Goal: Task Accomplishment & Management: Manage account settings

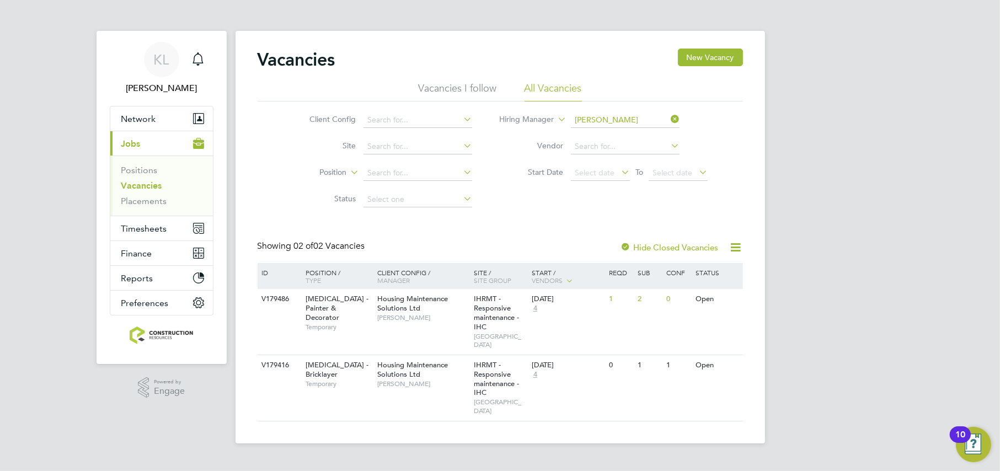
click at [131, 180] on link "Vacancies" at bounding box center [141, 185] width 41 height 10
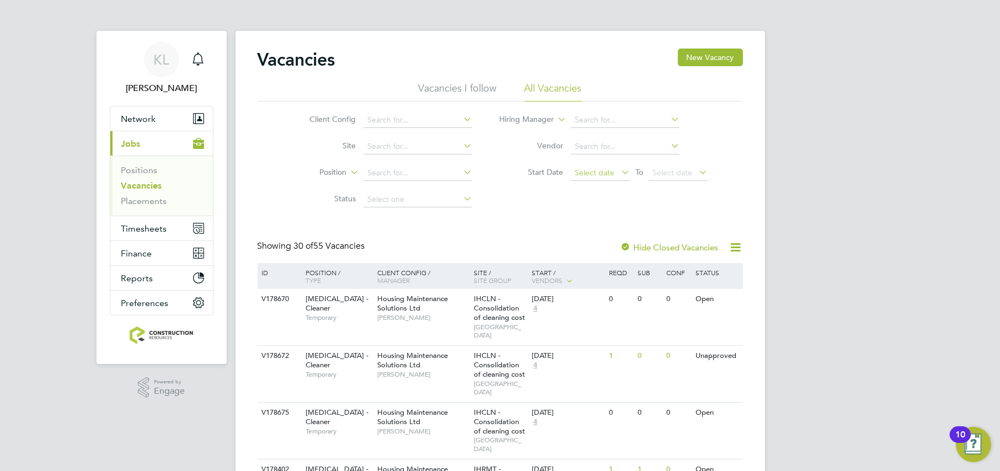
click at [594, 174] on span "Select date" at bounding box center [595, 173] width 40 height 10
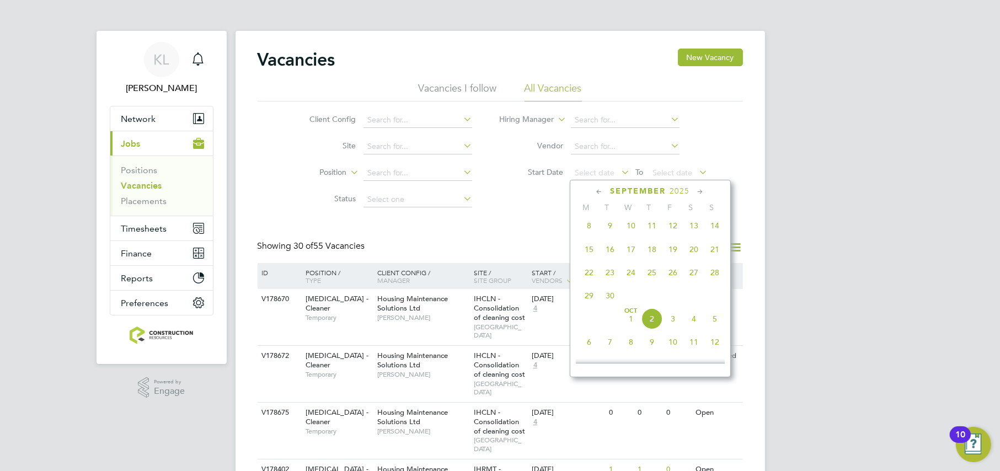
scroll to position [239, 0]
click at [587, 250] on span "8" at bounding box center [588, 248] width 21 height 21
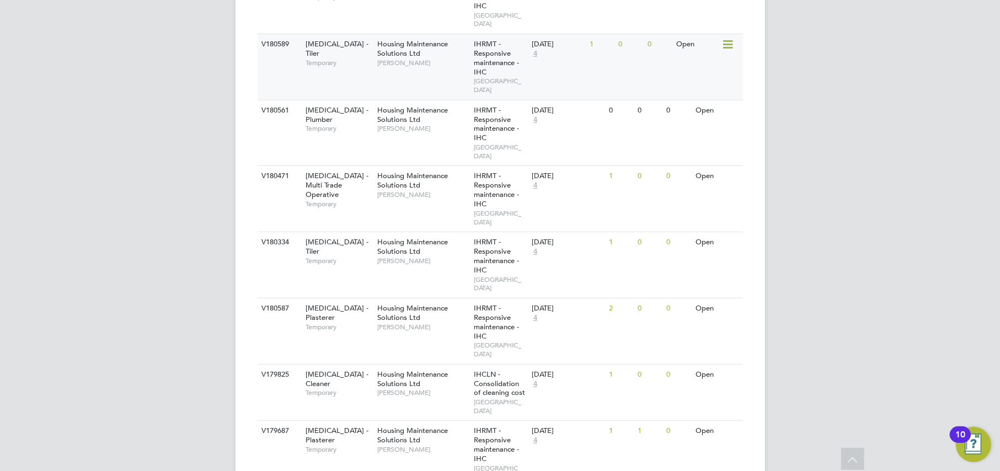
scroll to position [738, 0]
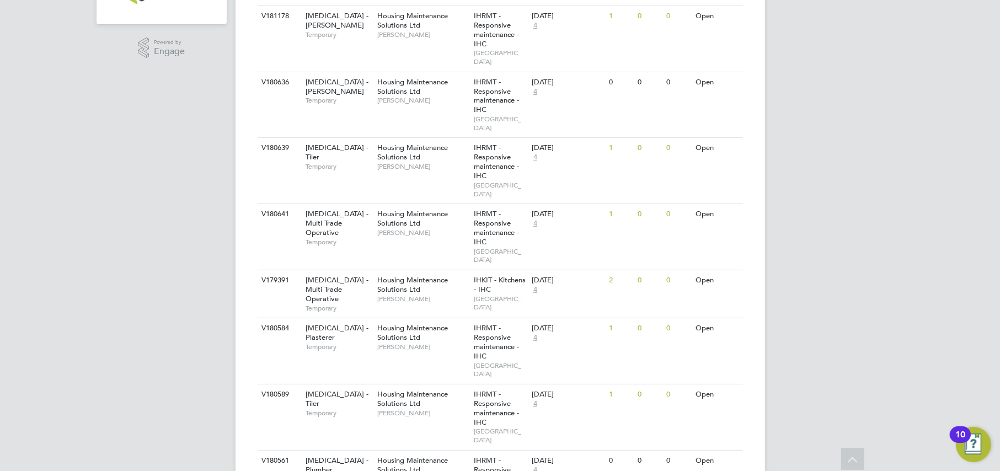
click at [406, 380] on div "ID Position / Type Client Config / Manager Site / Site Group Start / Vendors Re…" at bounding box center [500, 446] width 485 height 1046
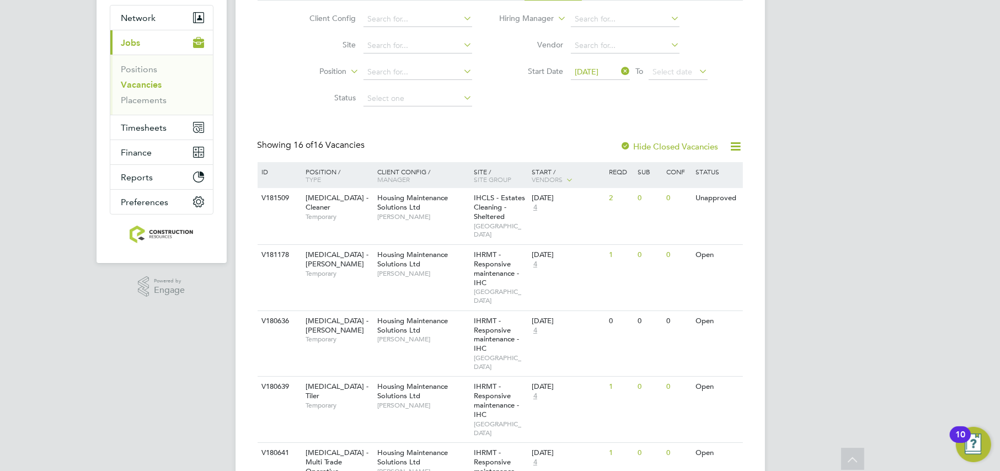
scroll to position [0, 0]
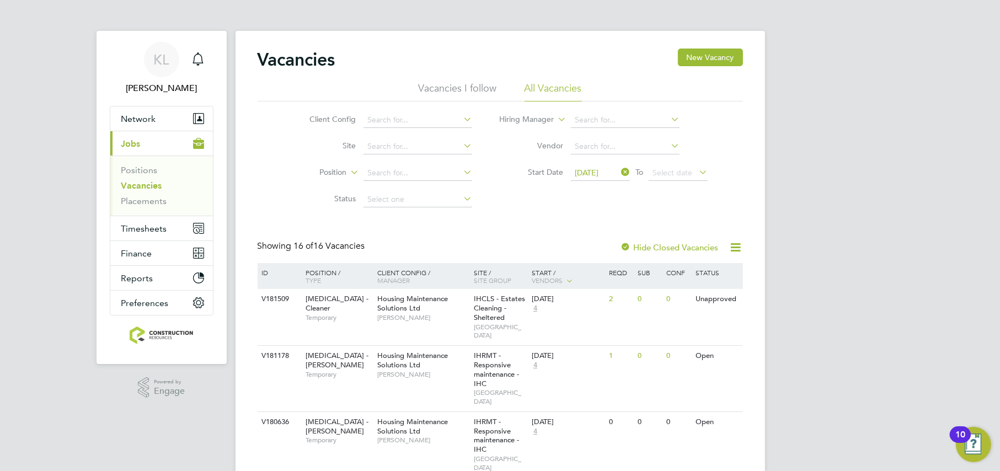
click at [619, 173] on icon at bounding box center [619, 171] width 0 height 15
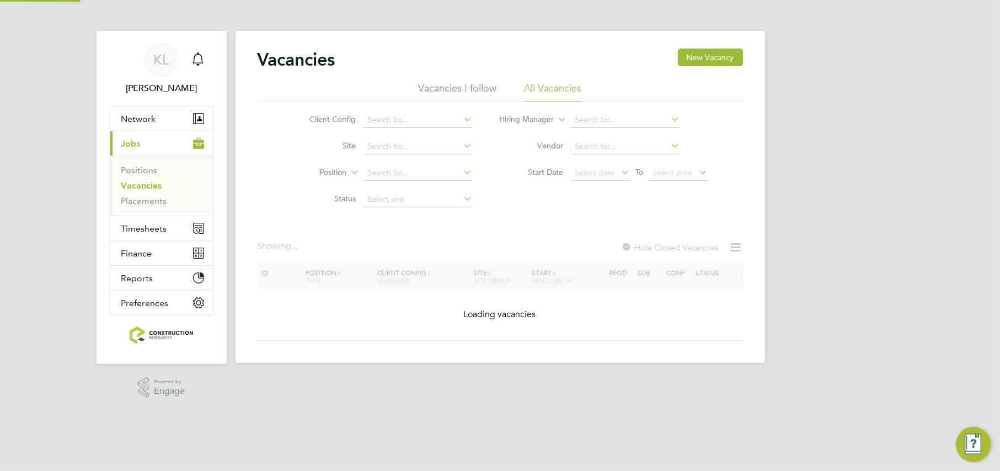
click at [619, 172] on icon at bounding box center [619, 171] width 0 height 15
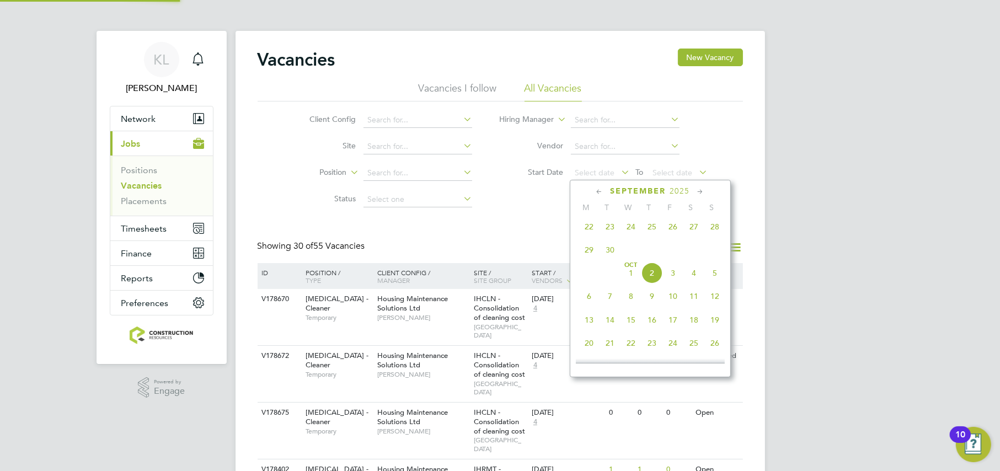
scroll to position [170, 0]
click at [588, 222] on span "11" at bounding box center [588, 224] width 21 height 21
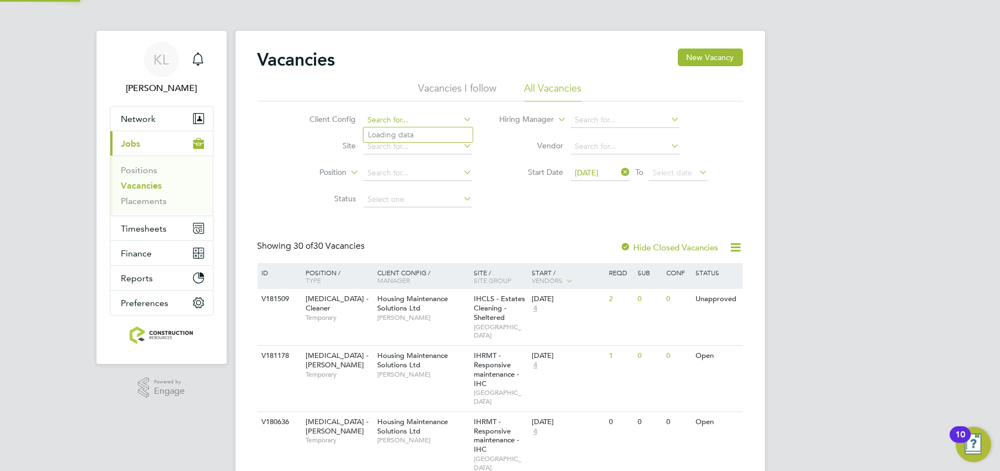
click at [412, 116] on input at bounding box center [417, 119] width 109 height 15
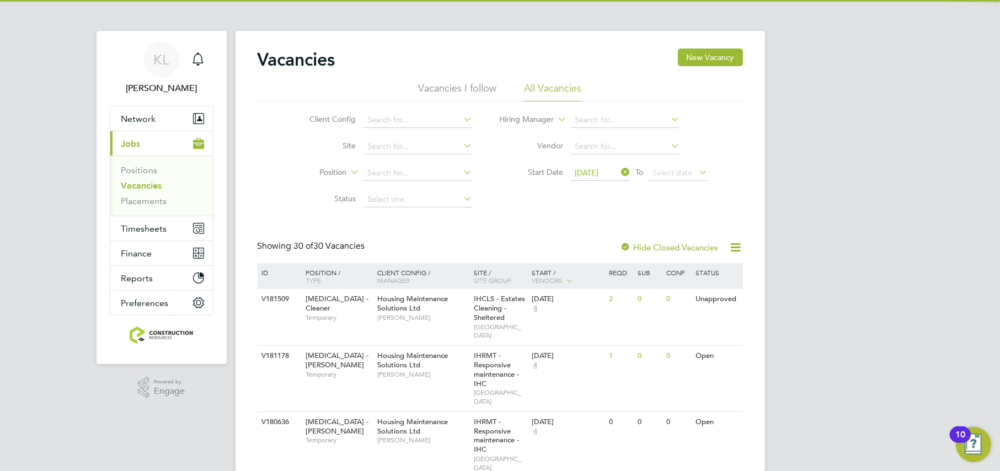
click at [294, 166] on li "Position" at bounding box center [381, 173] width 207 height 26
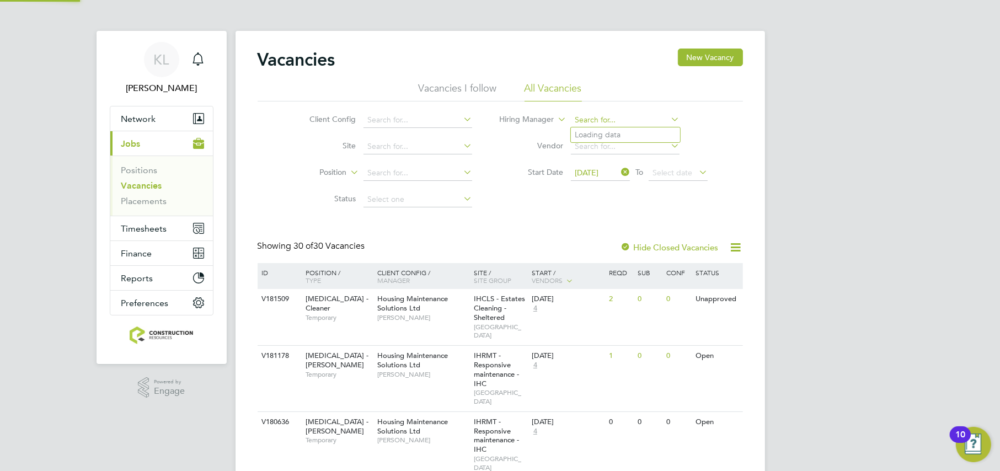
click at [597, 113] on input at bounding box center [625, 119] width 109 height 15
click at [586, 134] on b "Daniel" at bounding box center [607, 134] width 64 height 9
type input "[PERSON_NAME]"
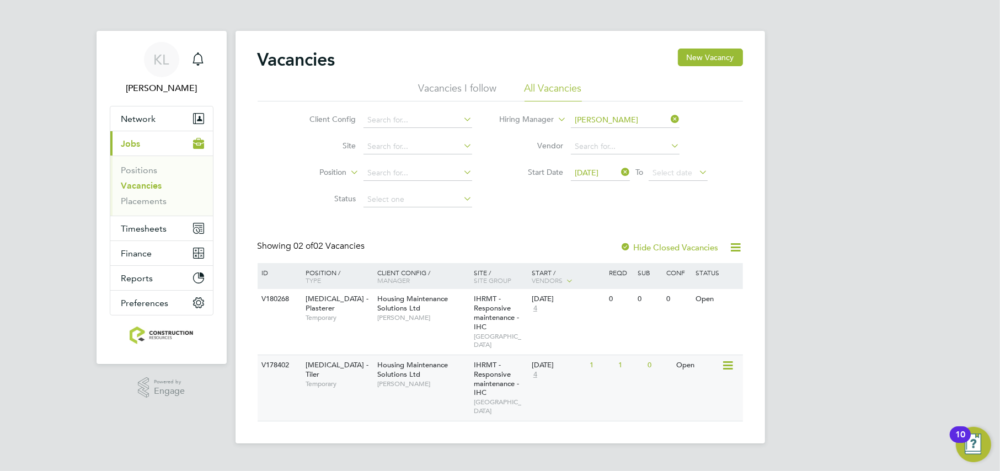
click at [401, 383] on div "Housing Maintenance Solutions Ltd Daniel Johnson" at bounding box center [422, 374] width 96 height 38
click at [623, 378] on div "V178402 HMS - Tiler Temporary Housing Maintenance Solutions Ltd Daniel Johnson …" at bounding box center [500, 388] width 485 height 66
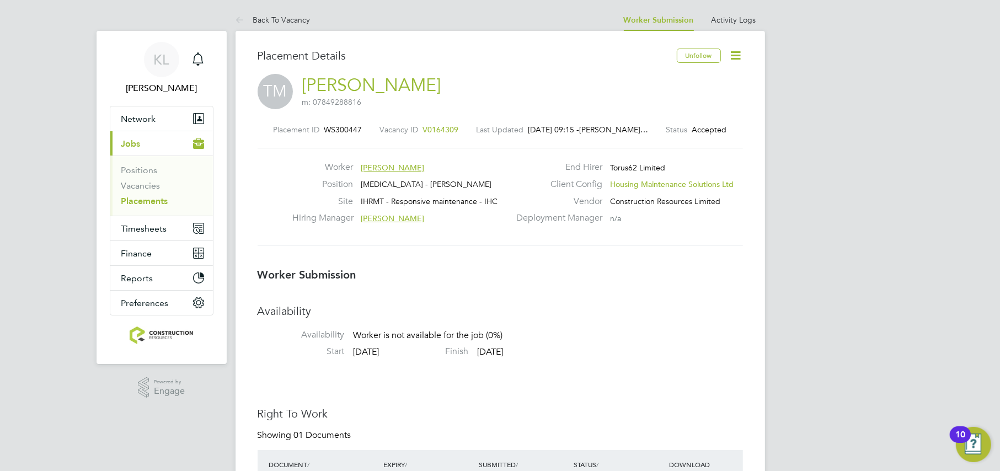
click at [738, 56] on icon at bounding box center [736, 56] width 14 height 14
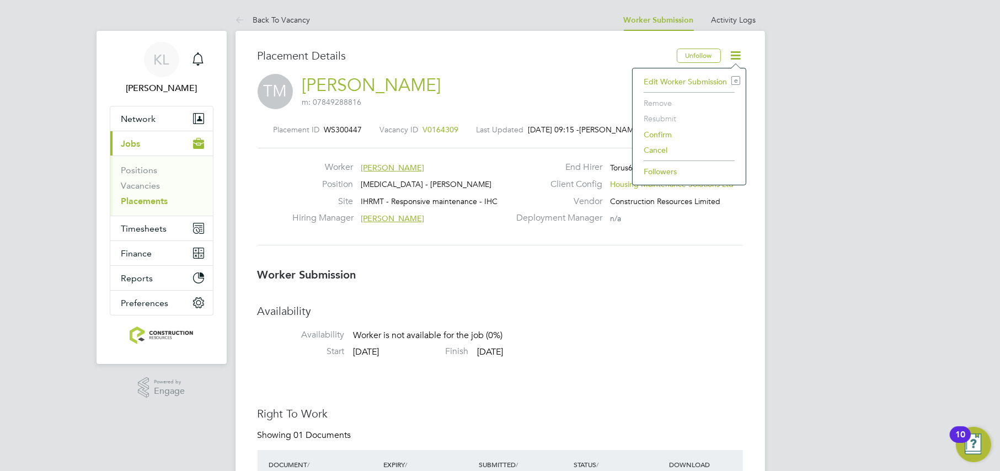
click at [650, 132] on li "Confirm" at bounding box center [689, 134] width 102 height 15
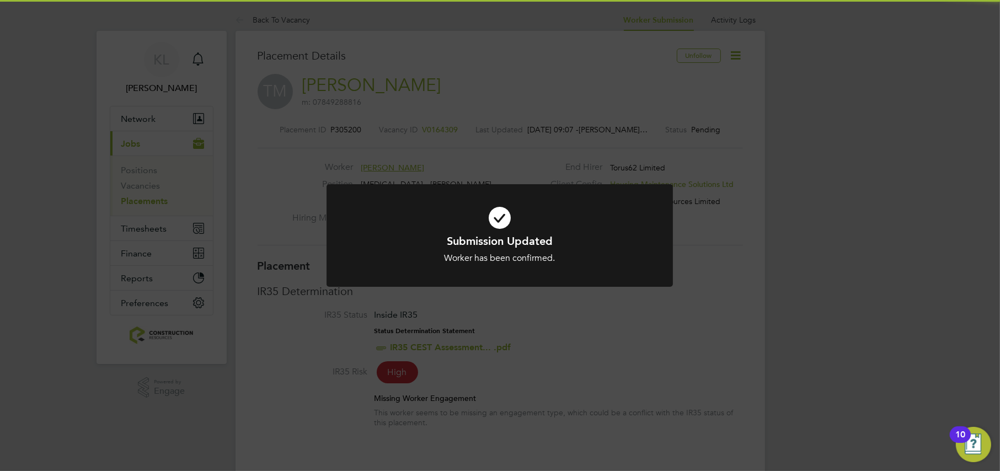
click at [291, 207] on div "Submission Updated Worker has been confirmed. Cancel Okay" at bounding box center [500, 235] width 1000 height 471
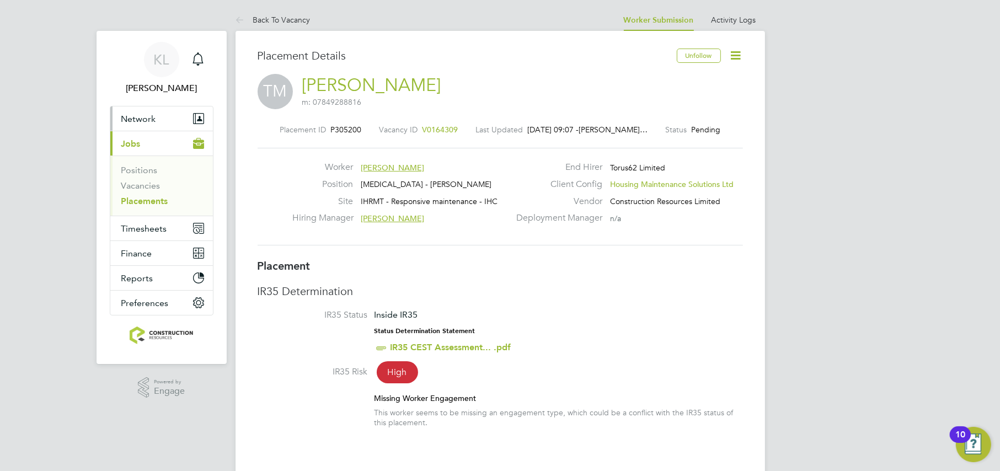
click at [139, 116] on span "Network" at bounding box center [138, 119] width 35 height 10
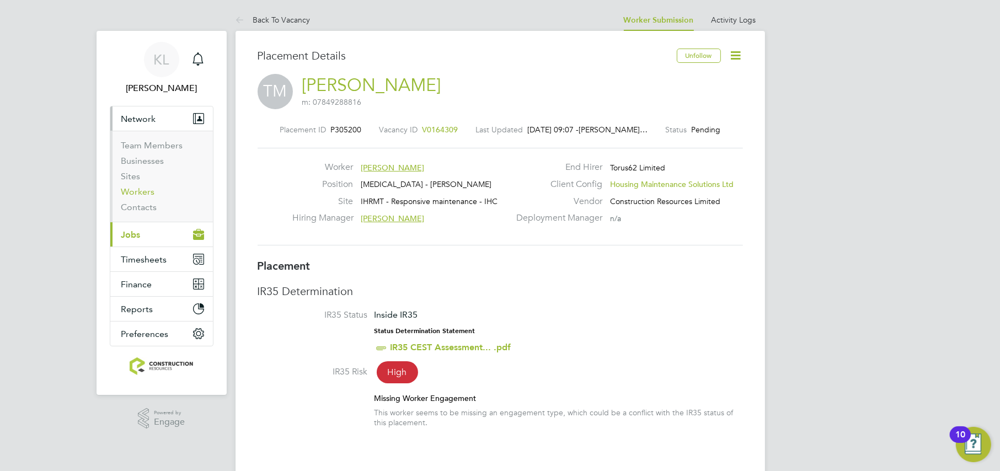
click at [136, 191] on link "Workers" at bounding box center [138, 191] width 34 height 10
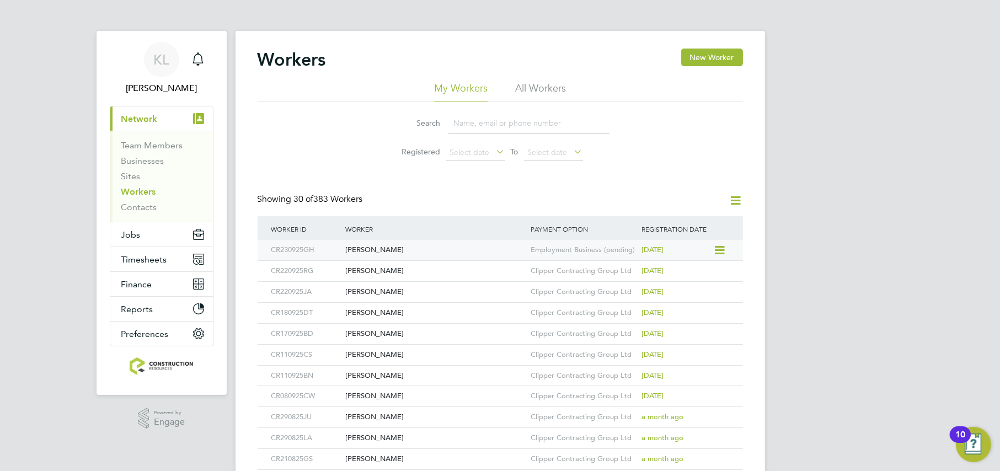
click at [720, 248] on icon at bounding box center [718, 250] width 11 height 13
click at [370, 249] on div "Gary Hines" at bounding box center [434, 250] width 185 height 20
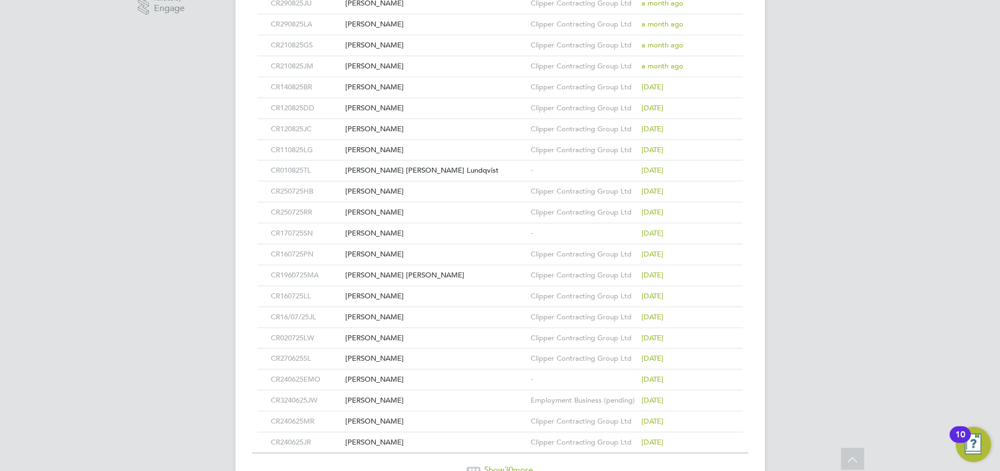
click at [478, 466] on div "Show 30 more" at bounding box center [500, 469] width 496 height 11
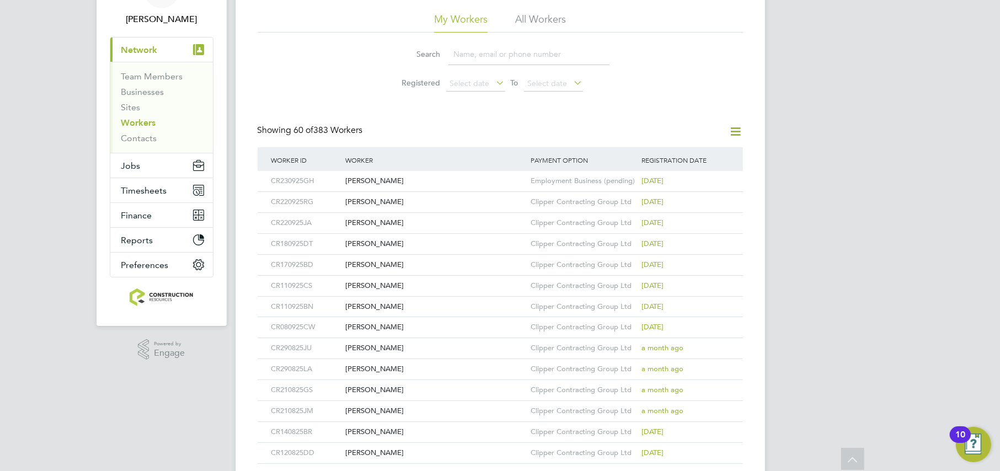
click at [538, 14] on li "All Workers" at bounding box center [540, 23] width 51 height 20
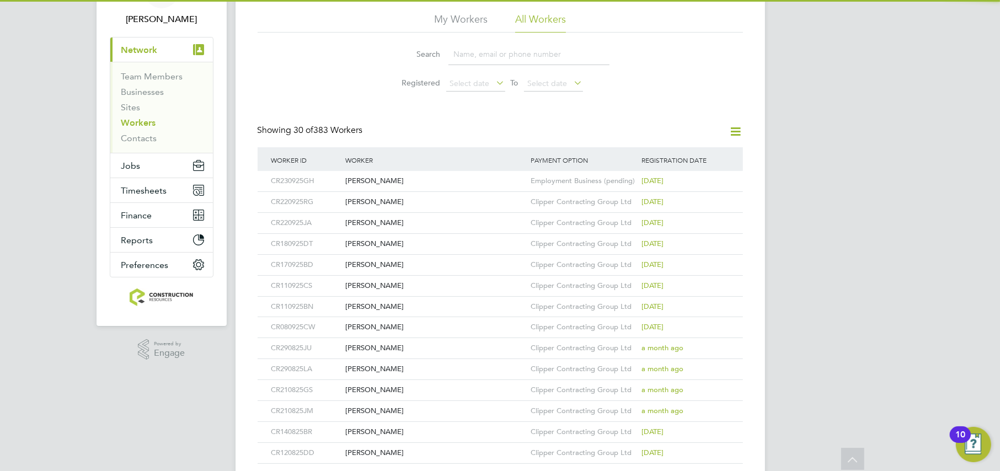
click at [478, 60] on input at bounding box center [528, 55] width 161 height 22
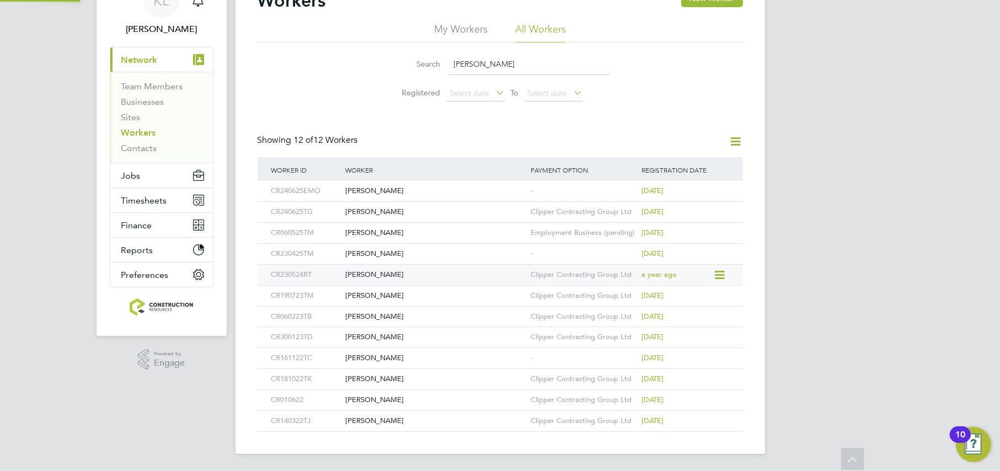
type input "THOMAS"
click at [718, 251] on icon at bounding box center [718, 254] width 11 height 13
click at [422, 256] on div "Thomas Murphy" at bounding box center [434, 254] width 185 height 20
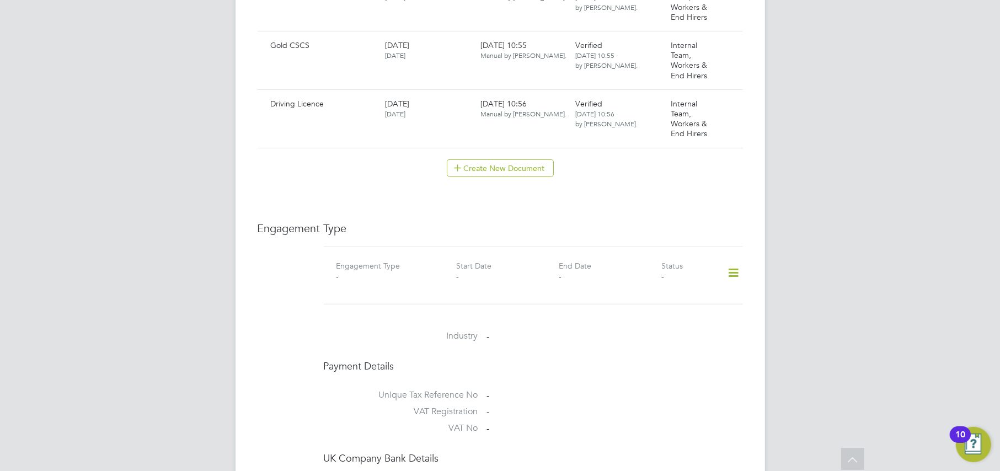
scroll to position [827, 0]
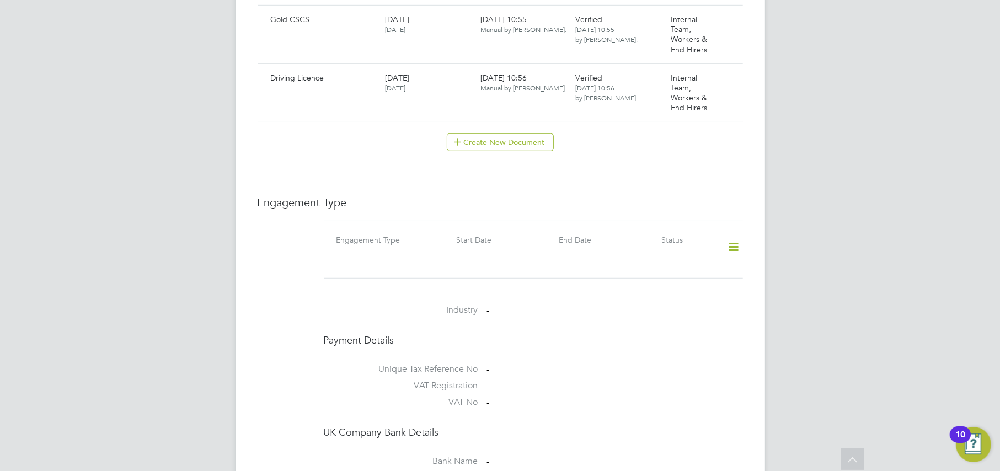
click at [736, 235] on icon at bounding box center [732, 246] width 19 height 25
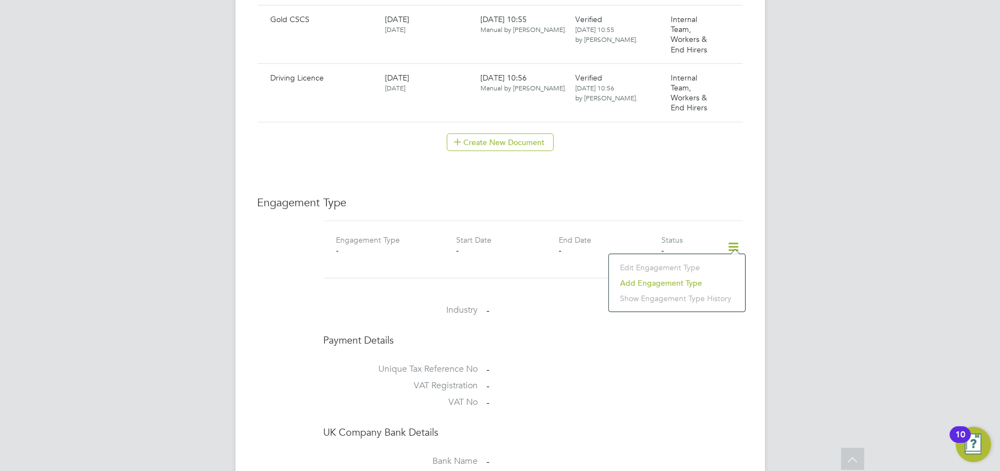
click at [635, 282] on li "Add Engagement Type" at bounding box center [676, 282] width 125 height 15
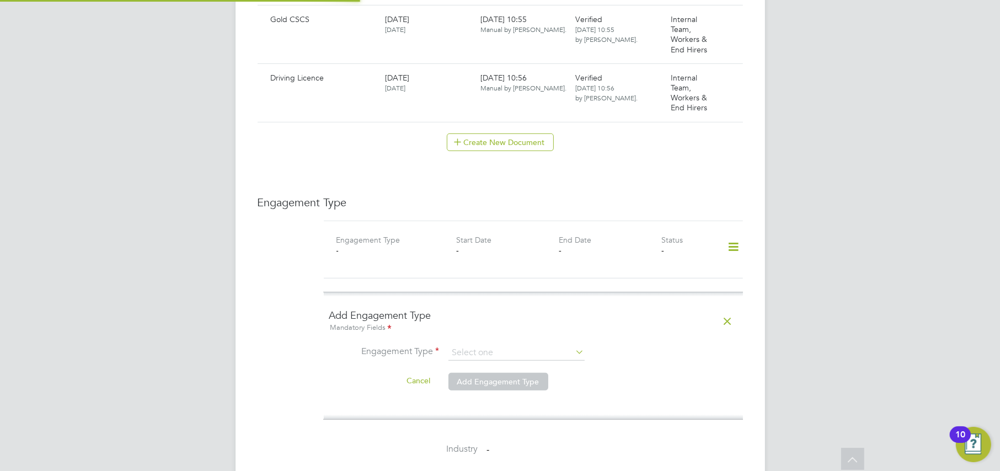
click at [480, 329] on ng-form "Add Engagement Type Mandatory Fields Engagement Type Cancel Add Engagement Type" at bounding box center [533, 356] width 408 height 94
click at [480, 345] on input at bounding box center [516, 352] width 136 height 15
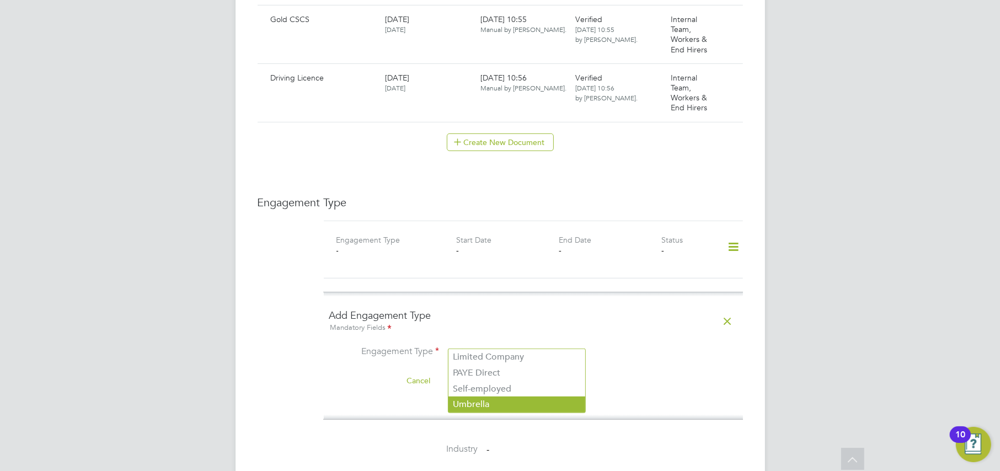
click at [469, 405] on li "Umbrella" at bounding box center [516, 404] width 137 height 16
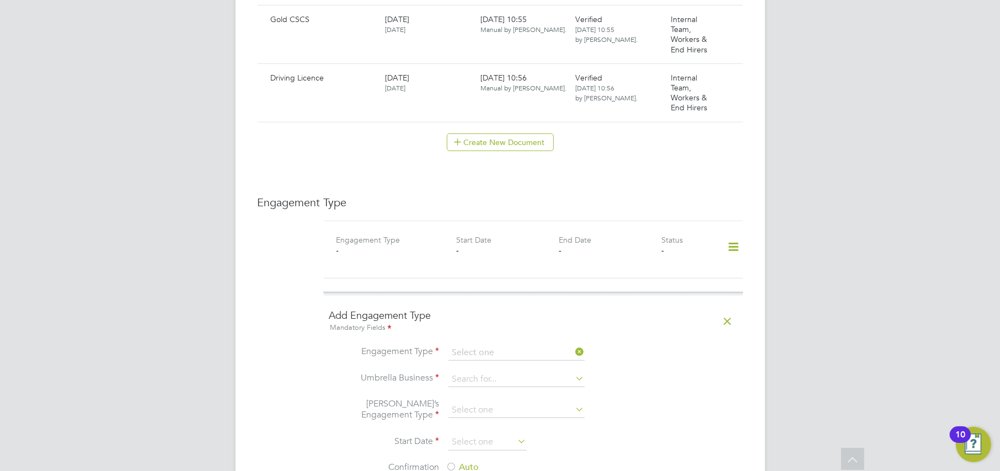
type input "Umbrella"
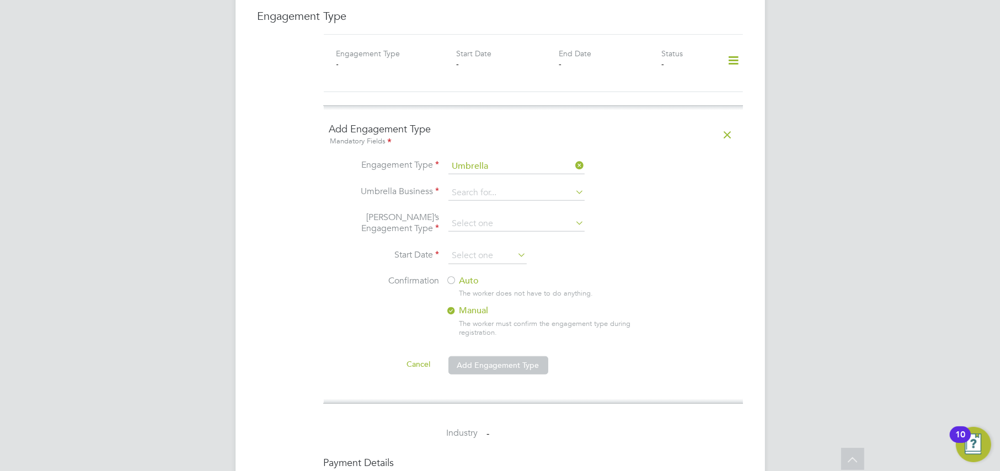
scroll to position [1034, 0]
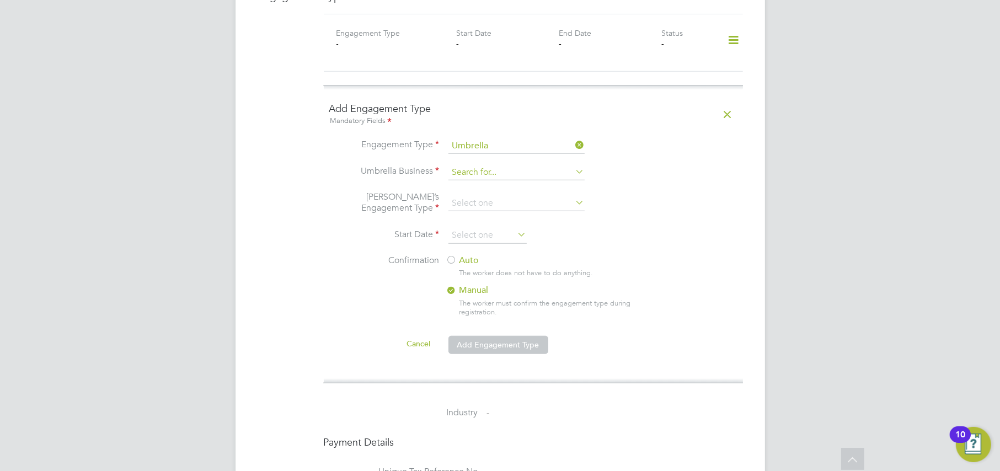
click at [479, 165] on input at bounding box center [516, 172] width 136 height 15
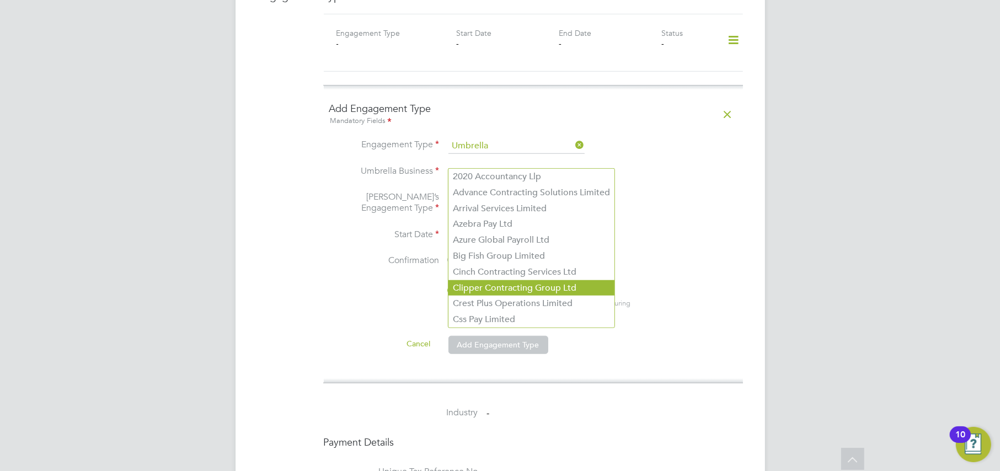
click at [475, 289] on li "Clipper Contracting Group Ltd" at bounding box center [531, 288] width 166 height 16
type input "Clipper Contracting Group Ltd"
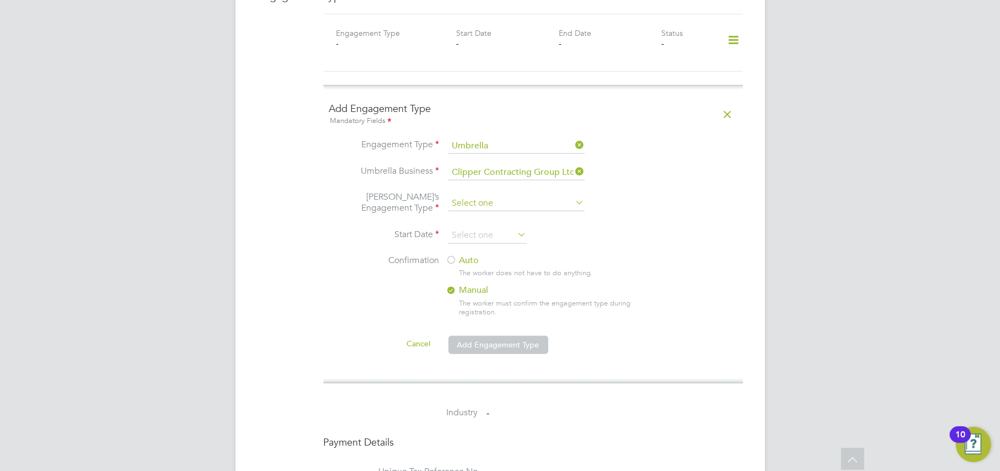
click at [478, 196] on input at bounding box center [516, 203] width 136 height 15
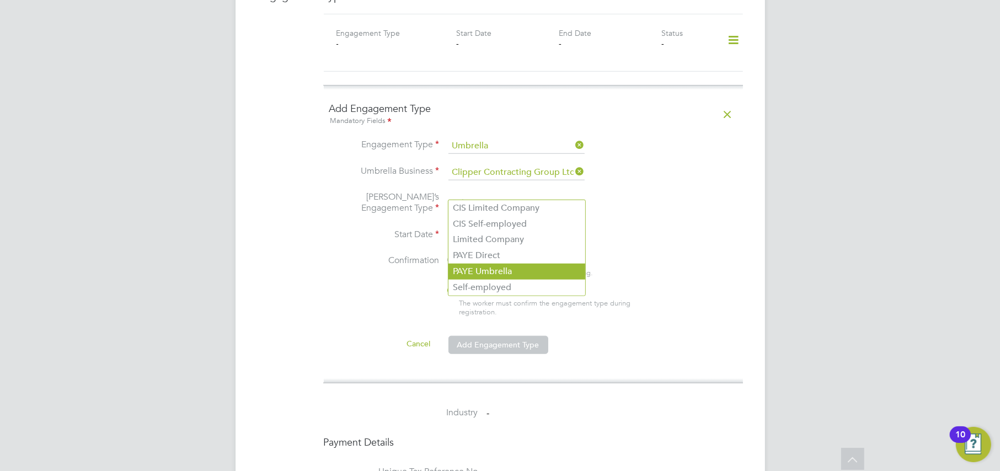
click at [467, 269] on li "PAYE Umbrella" at bounding box center [516, 272] width 137 height 16
type input "PAYE Umbrella"
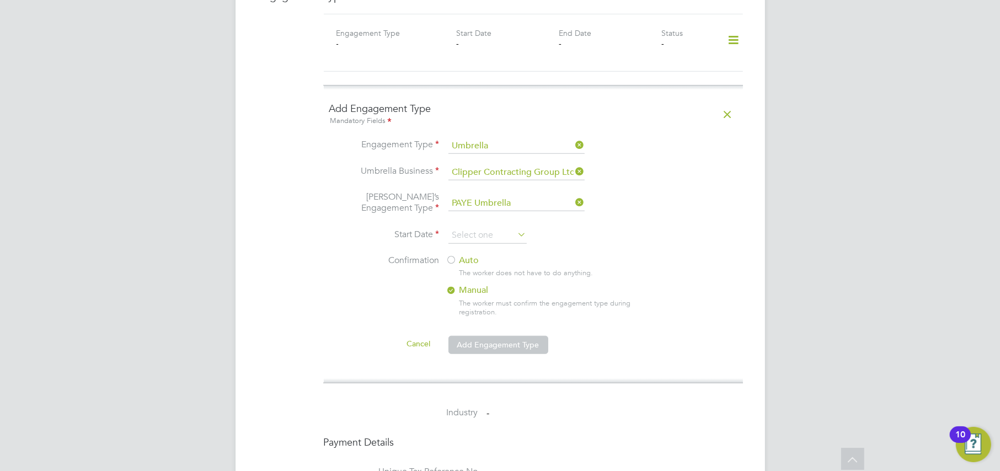
click at [473, 232] on li "Start Date" at bounding box center [533, 241] width 408 height 28
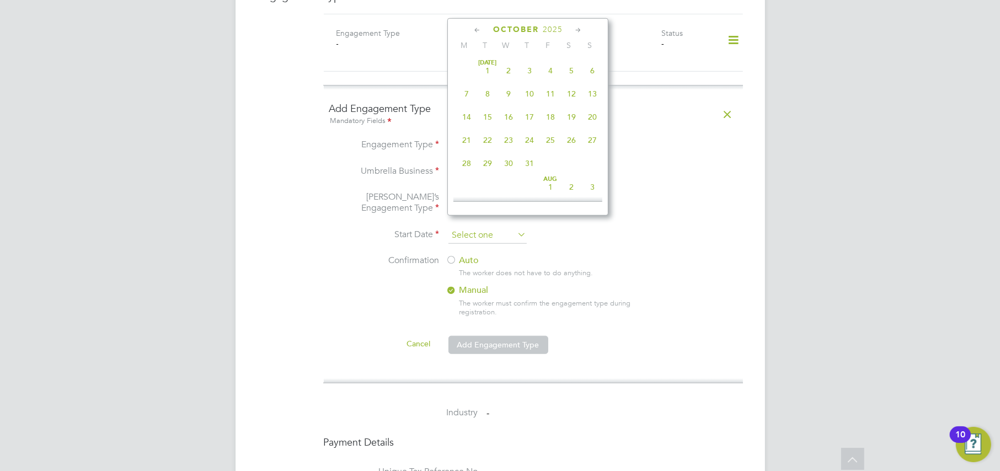
click at [473, 227] on input at bounding box center [487, 235] width 78 height 17
drag, startPoint x: 507, startPoint y: 120, endPoint x: 503, endPoint y: 127, distance: 8.4
click at [507, 122] on span "Oct 1" at bounding box center [508, 111] width 21 height 21
type input "01 Oct 2025"
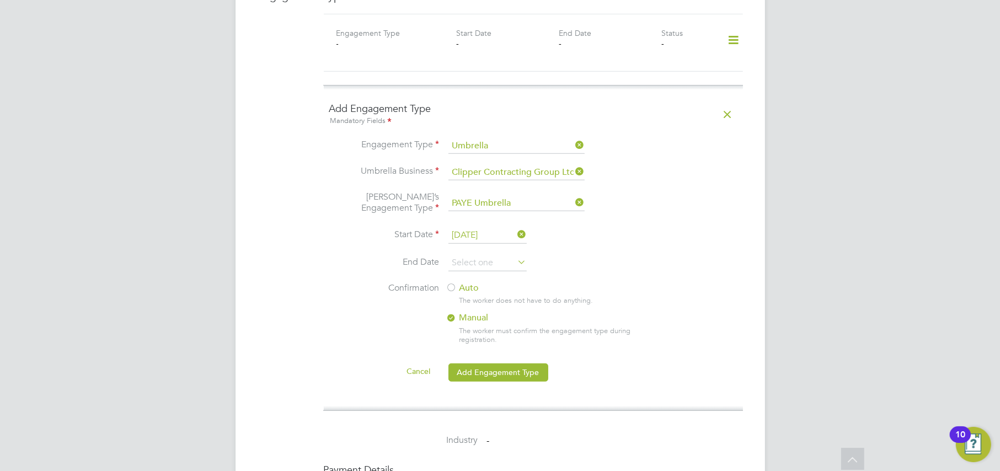
click at [457, 282] on label "Auto" at bounding box center [545, 288] width 199 height 12
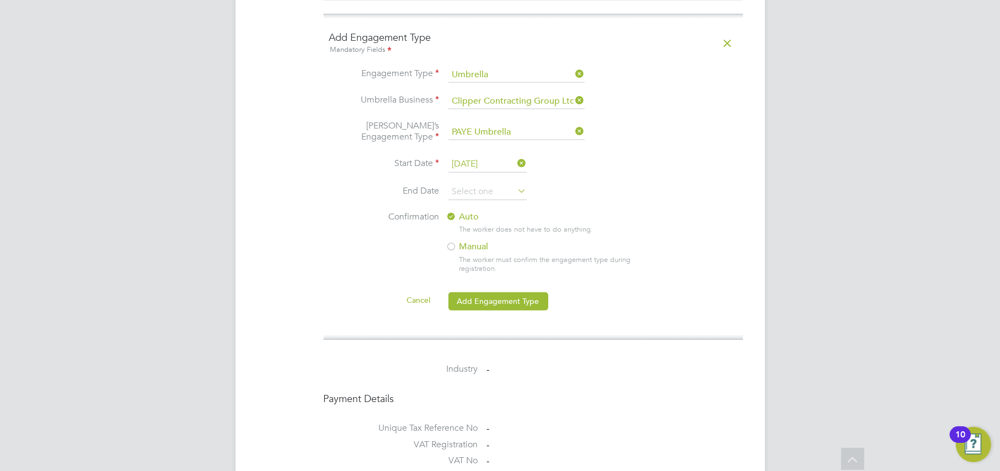
scroll to position [1241, 0]
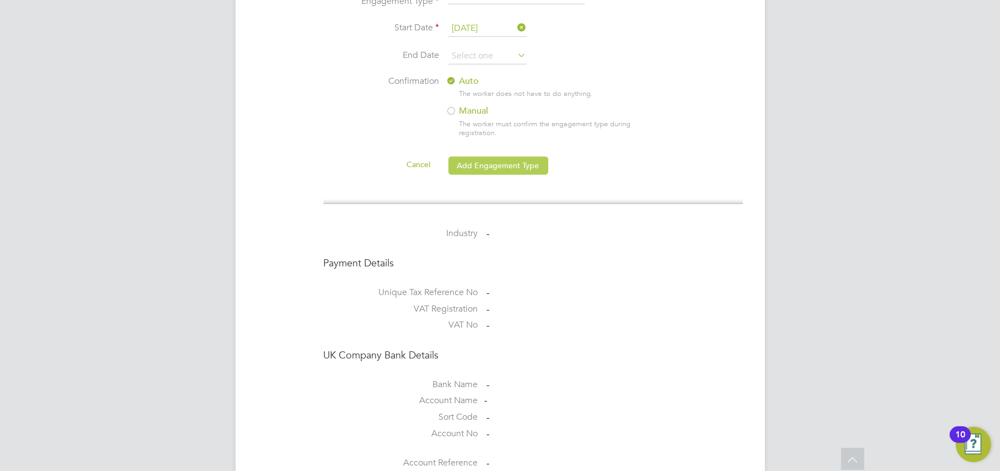
click at [477, 159] on button "Add Engagement Type" at bounding box center [498, 166] width 100 height 18
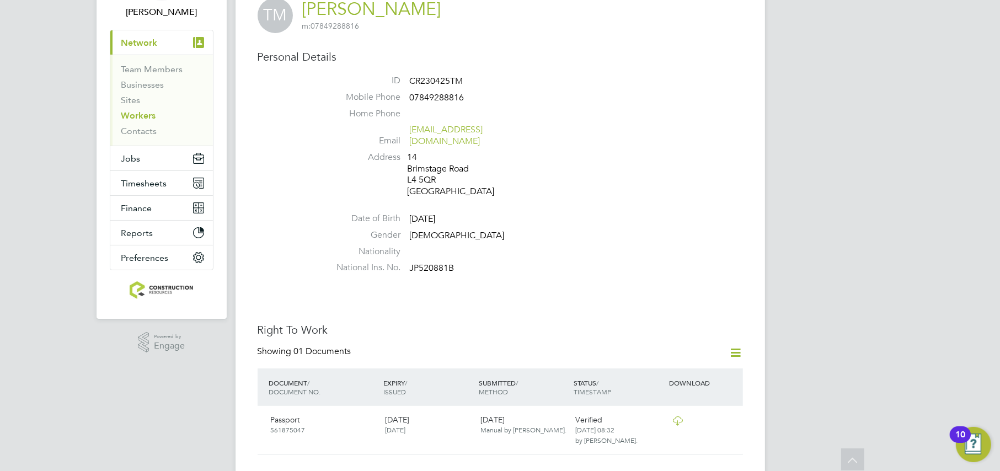
scroll to position [0, 0]
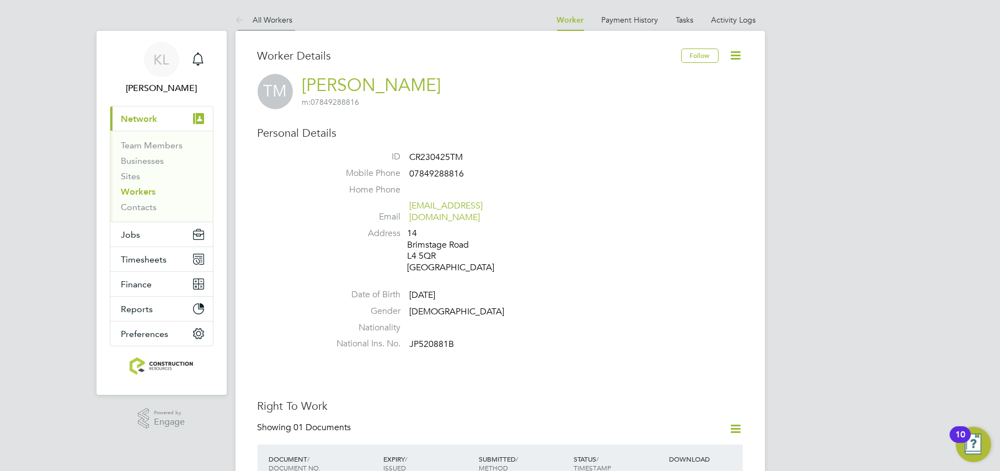
click at [266, 12] on li "All Workers" at bounding box center [263, 20] width 57 height 22
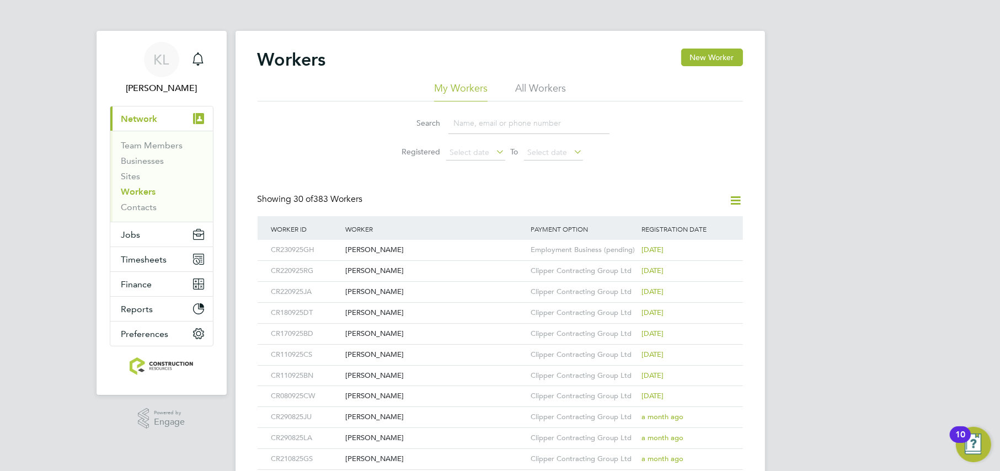
click at [130, 190] on link "Workers" at bounding box center [138, 191] width 35 height 10
click at [129, 227] on button "Jobs" at bounding box center [161, 234] width 103 height 24
click at [202, 62] on icon "Main navigation" at bounding box center [198, 57] width 10 height 11
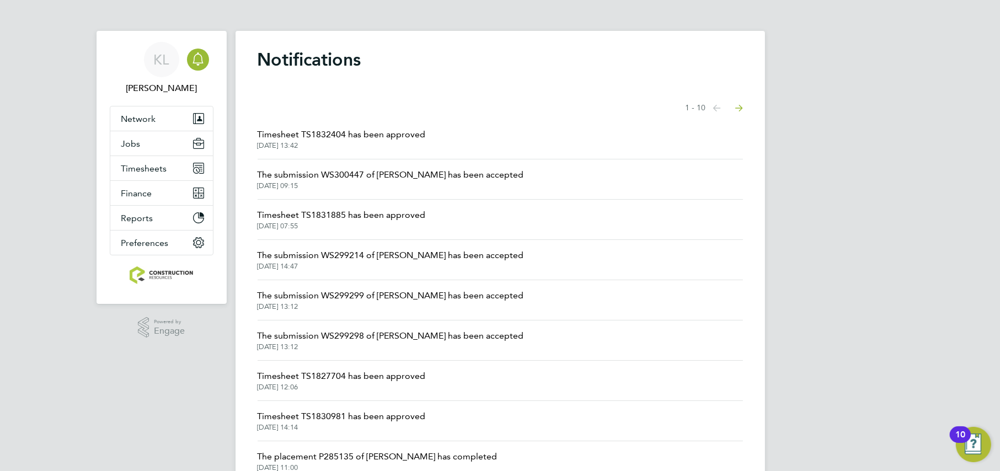
click at [401, 178] on span "The submission WS300447 of Thomas Murphy has been accepted" at bounding box center [391, 174] width 266 height 13
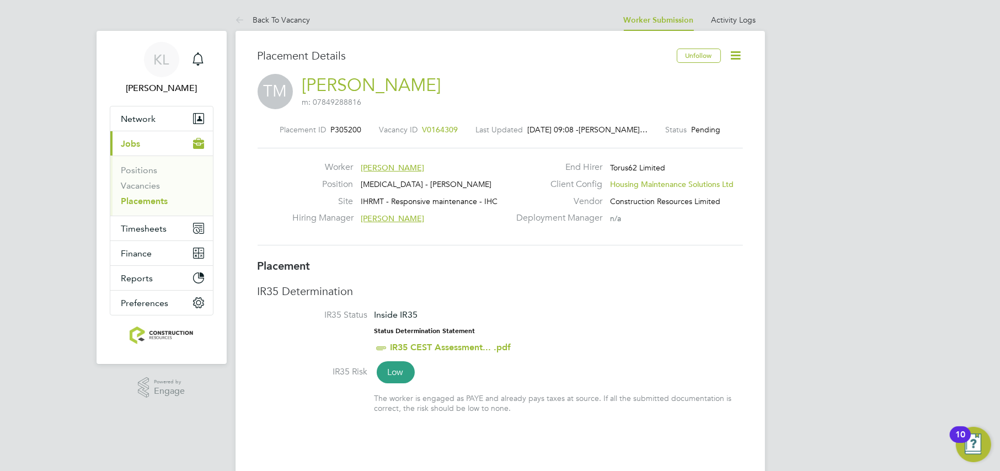
click at [739, 53] on icon at bounding box center [736, 56] width 14 height 14
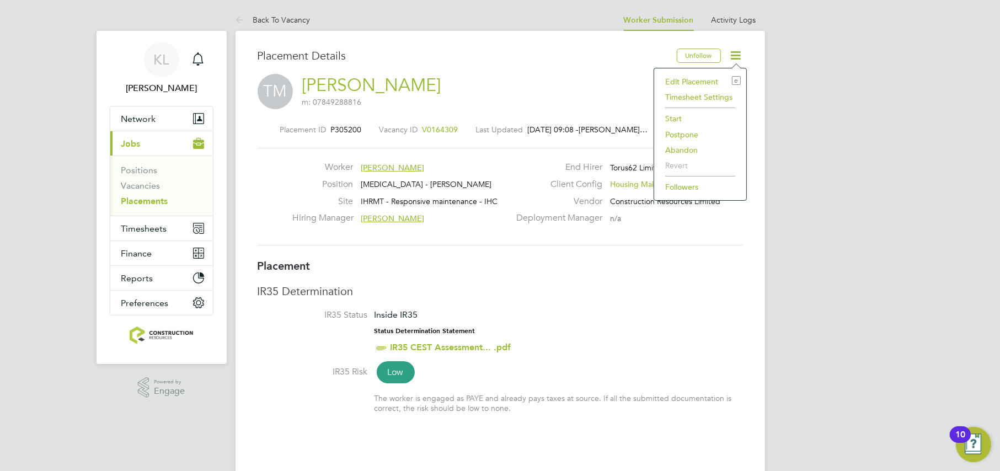
drag, startPoint x: 672, startPoint y: 117, endPoint x: 677, endPoint y: 120, distance: 5.7
click at [674, 118] on li "Start" at bounding box center [699, 118] width 81 height 15
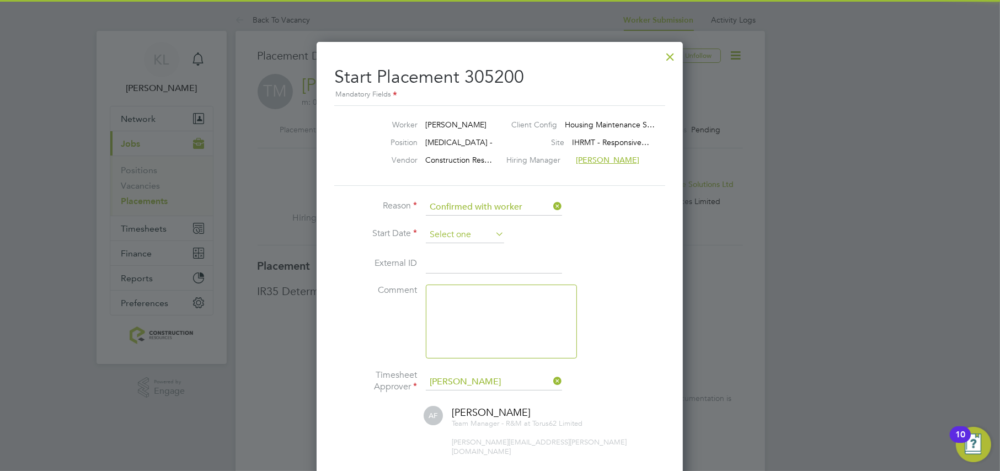
click at [476, 229] on input at bounding box center [465, 235] width 78 height 17
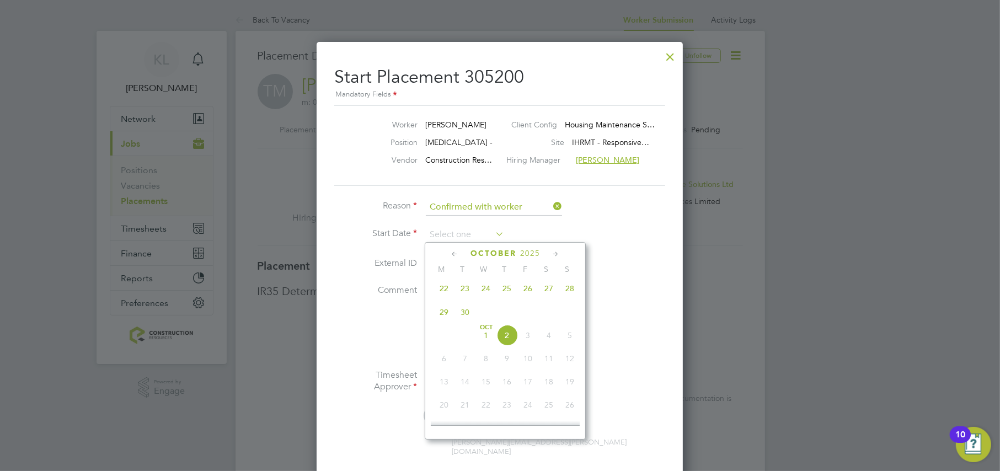
click at [484, 340] on span "Oct 1" at bounding box center [485, 335] width 21 height 21
type input "01 Oct 2025"
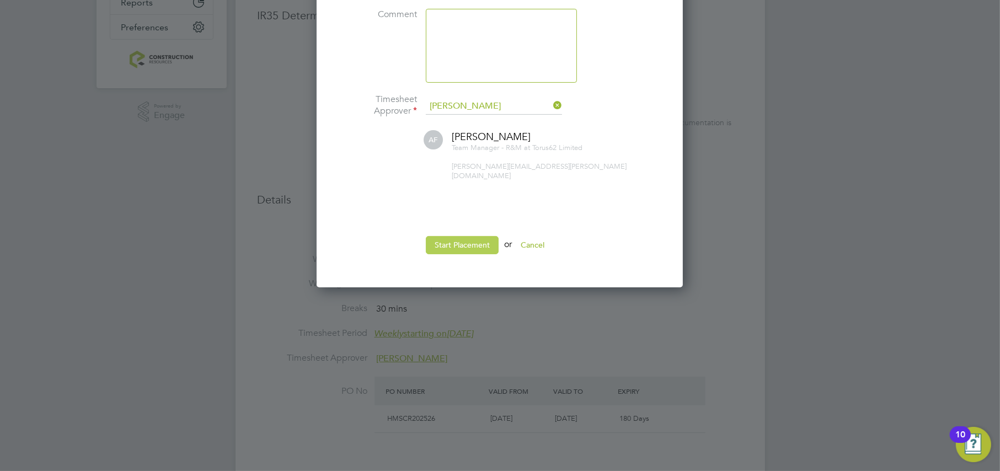
click at [442, 236] on button "Start Placement" at bounding box center [462, 245] width 73 height 18
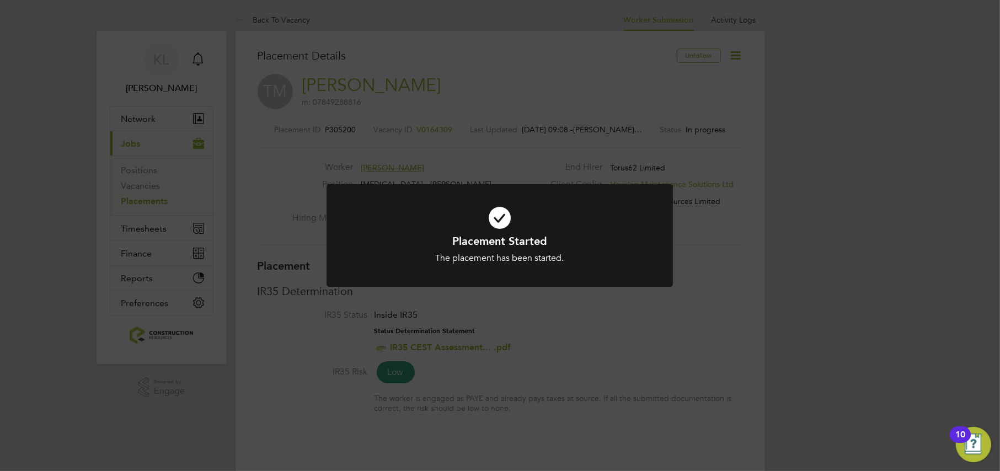
click at [293, 20] on div "Placement Started The placement has been started. Cancel Okay" at bounding box center [500, 235] width 1000 height 471
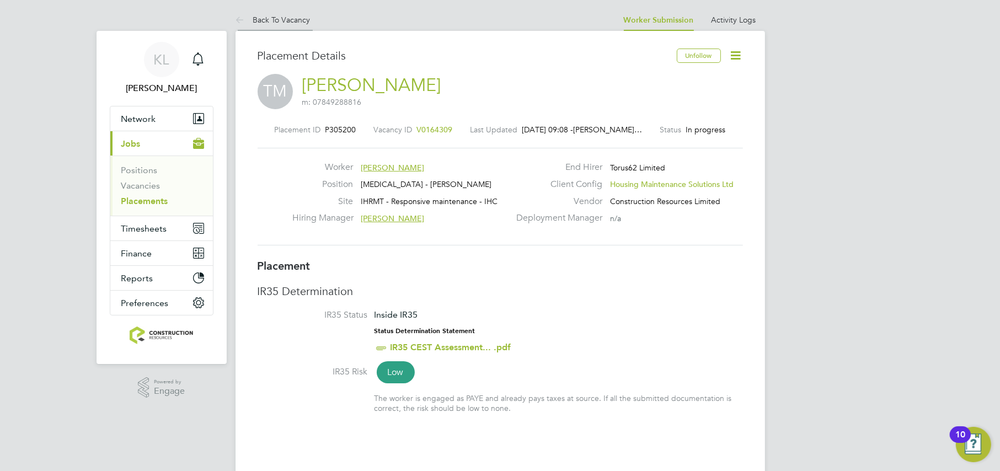
click at [276, 25] on li "Back To Vacancy" at bounding box center [272, 20] width 75 height 22
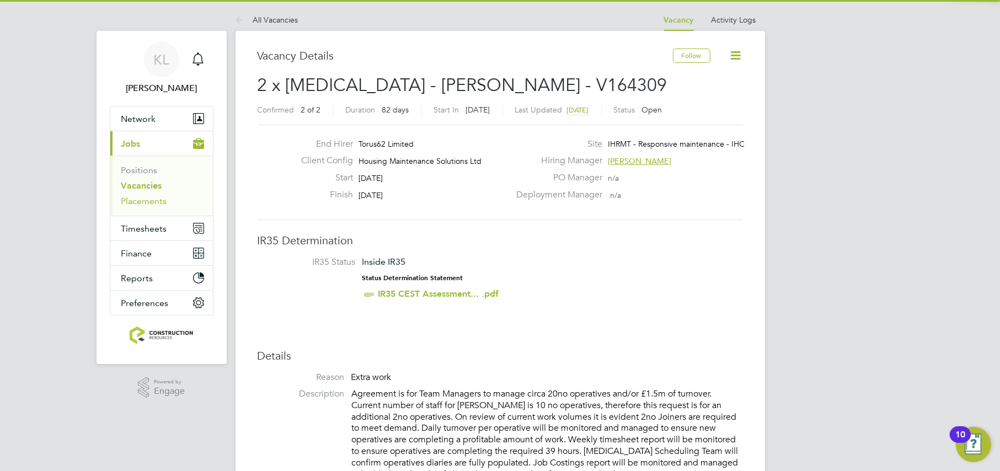
click at [138, 199] on link "Placements" at bounding box center [144, 201] width 46 height 10
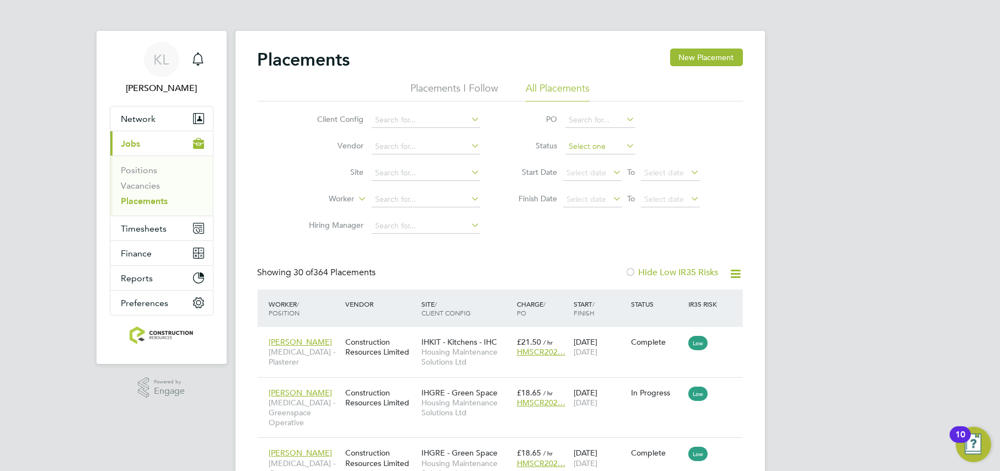
click at [578, 149] on input at bounding box center [600, 146] width 70 height 15
click at [577, 160] on li "Active" at bounding box center [600, 161] width 71 height 14
type input "Active"
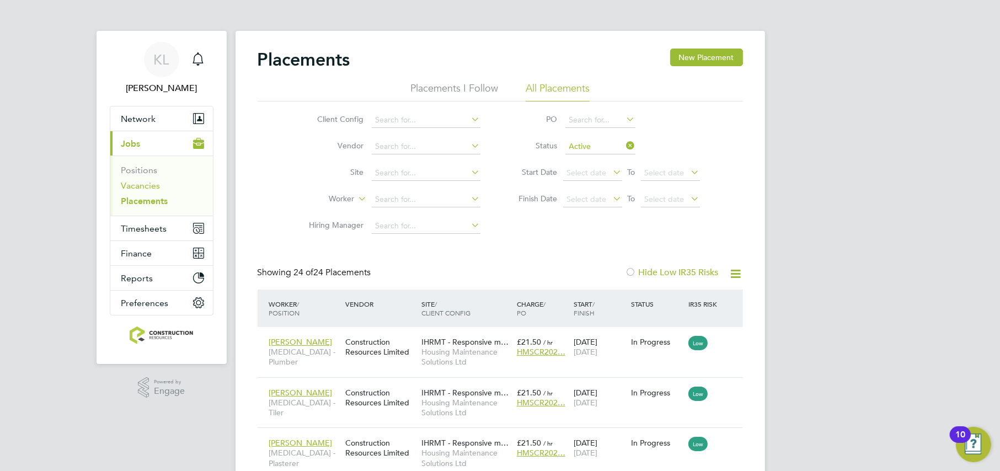
click at [131, 186] on link "Vacancies" at bounding box center [140, 185] width 39 height 10
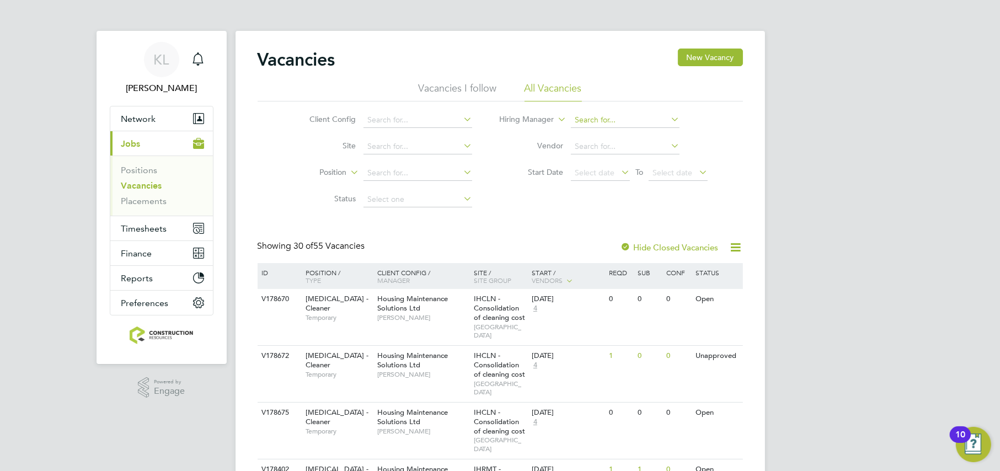
click at [584, 120] on input at bounding box center [625, 119] width 109 height 15
click at [631, 128] on li "Lee Johnson" at bounding box center [639, 134] width 136 height 15
type input "Lee Johnson"
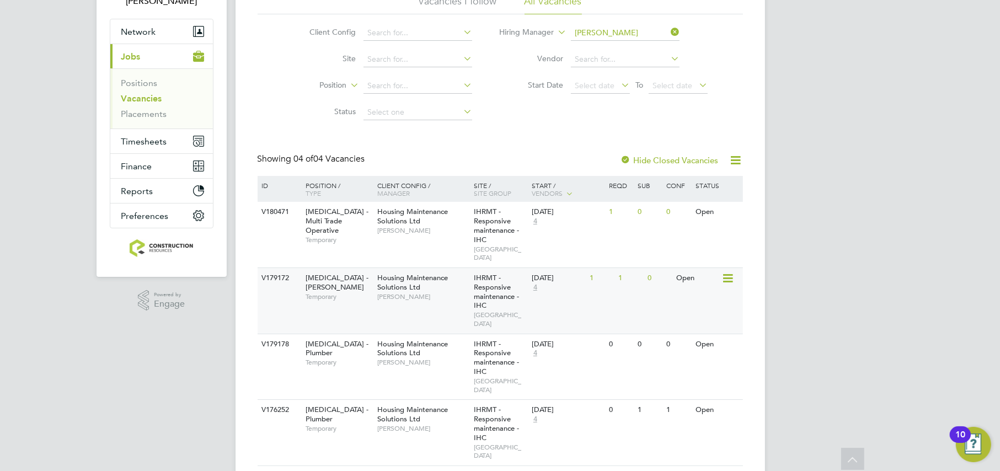
click at [378, 282] on span "Housing Maintenance Solutions Ltd" at bounding box center [412, 282] width 71 height 19
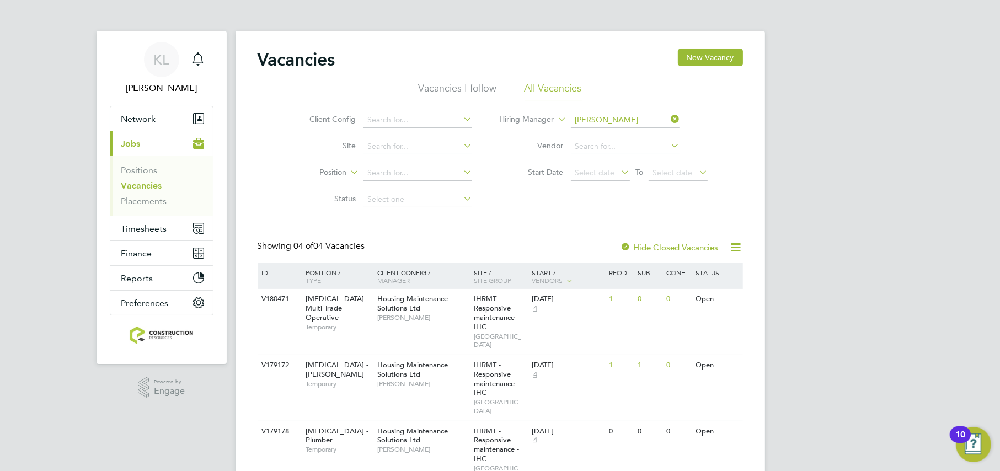
click at [133, 143] on span "Jobs" at bounding box center [130, 143] width 19 height 10
click at [391, 211] on li "Status" at bounding box center [381, 199] width 207 height 26
click at [383, 206] on div "Vacancies New Vacancy Vacancies I follow All Vacancies Client Config Site Posit…" at bounding box center [499, 303] width 529 height 544
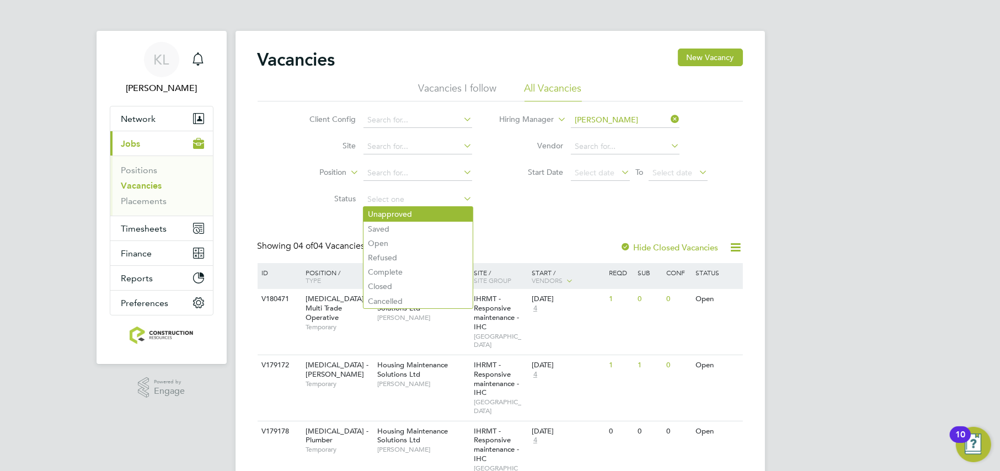
click at [371, 212] on li "Unapproved" at bounding box center [417, 214] width 109 height 14
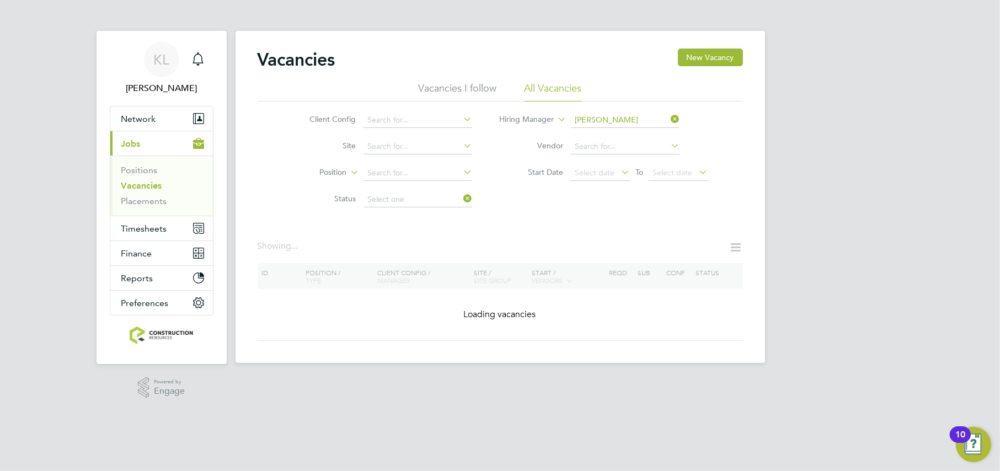
type input "Unapproved"
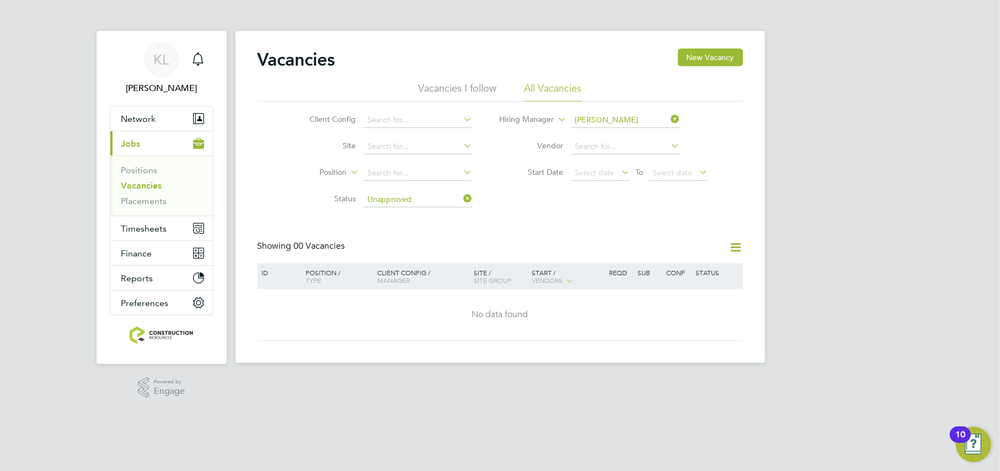
click at [668, 114] on icon at bounding box center [668, 118] width 0 height 15
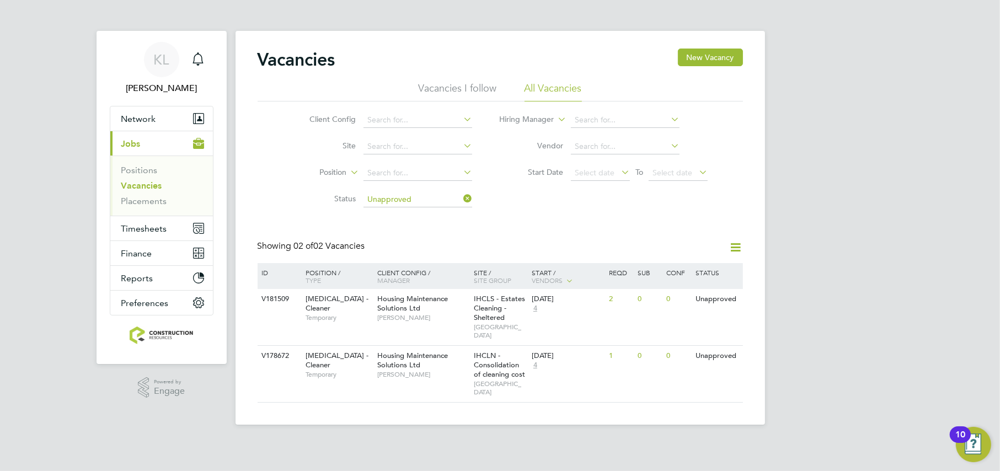
click at [461, 203] on icon at bounding box center [461, 198] width 0 height 15
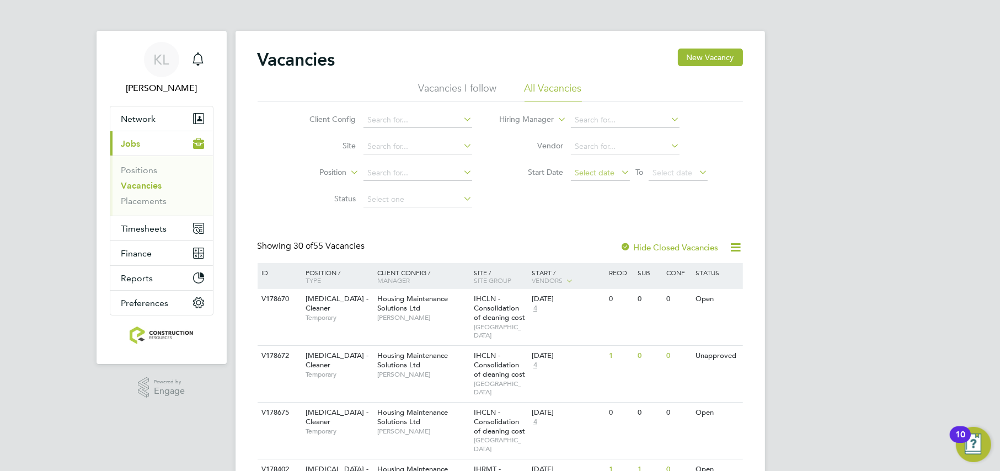
click at [597, 173] on span "Select date" at bounding box center [595, 173] width 40 height 10
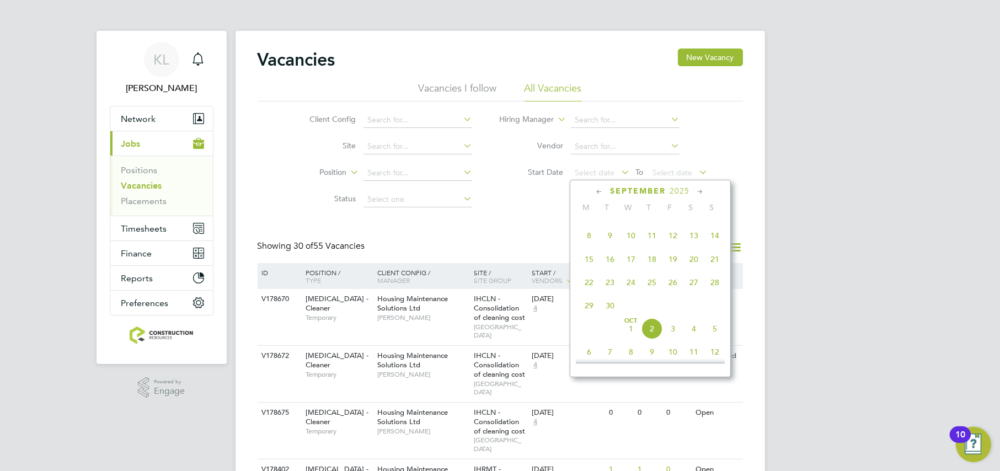
scroll to position [170, 0]
click at [588, 231] on span "11" at bounding box center [588, 224] width 21 height 21
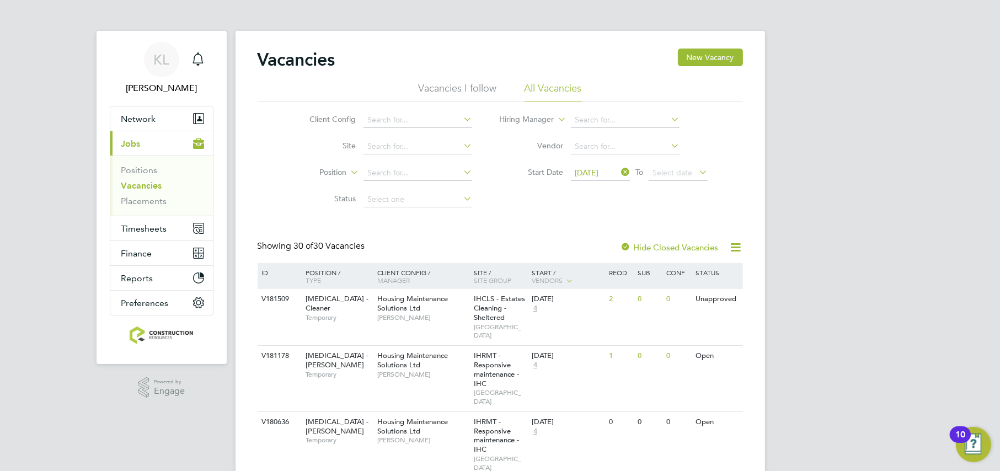
click at [444, 208] on li "Status" at bounding box center [381, 199] width 207 height 26
click at [432, 199] on input at bounding box center [417, 199] width 109 height 15
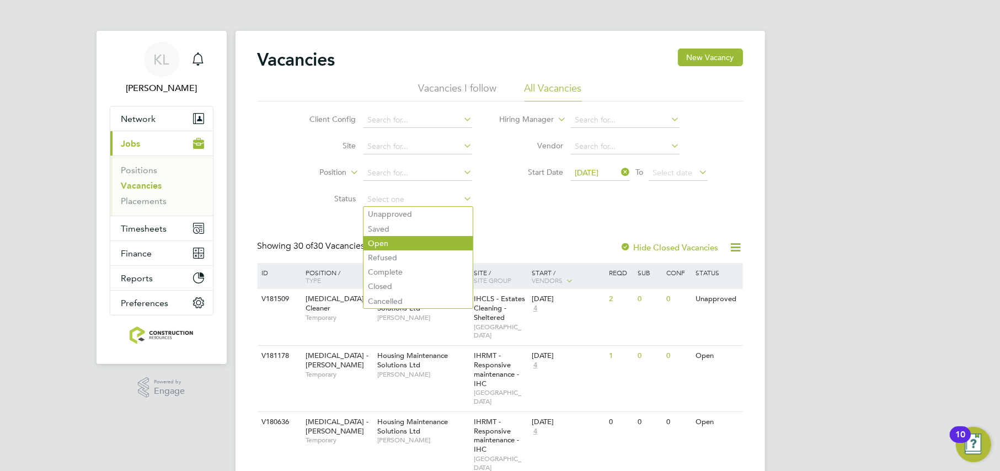
click at [414, 245] on li "Open" at bounding box center [417, 243] width 109 height 14
type input "Open"
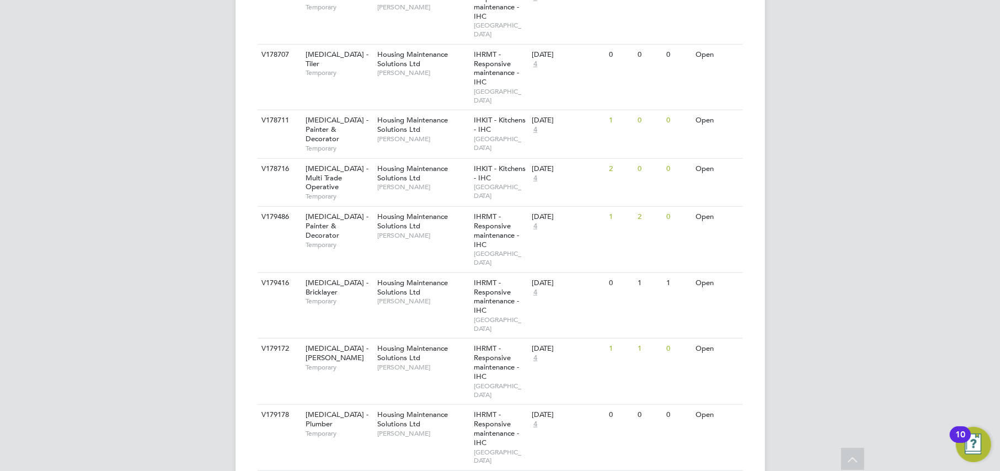
scroll to position [1362, 0]
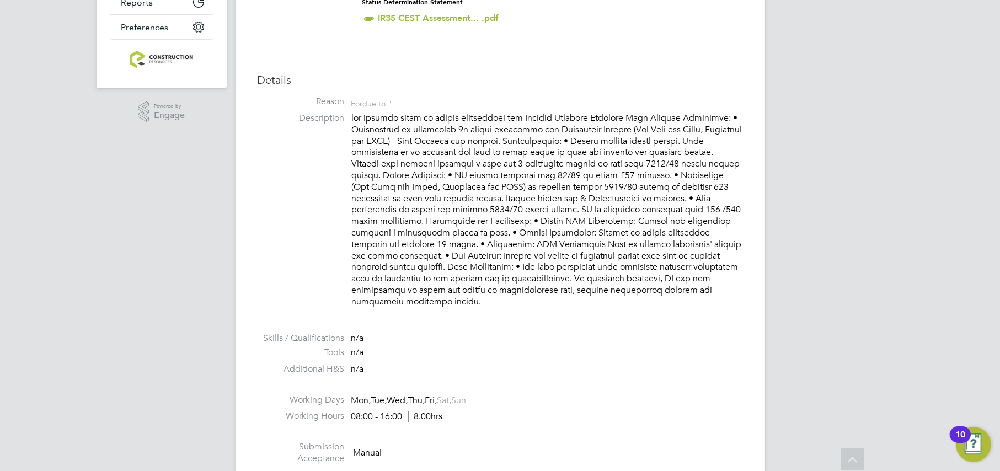
scroll to position [689, 0]
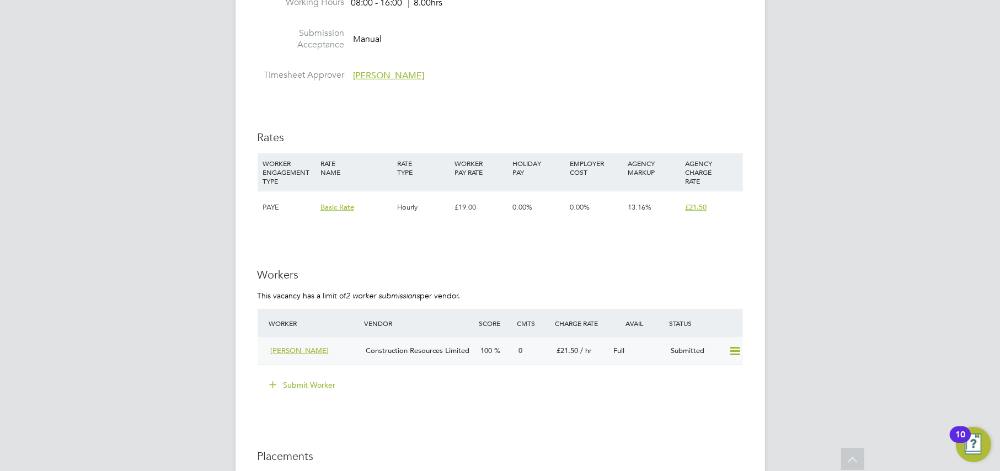
click at [736, 347] on icon at bounding box center [735, 351] width 14 height 9
click at [206, 263] on div "KL Kate Lomax Notifications Applications: Network Team Members Businesses Sites…" at bounding box center [500, 134] width 1000 height 1647
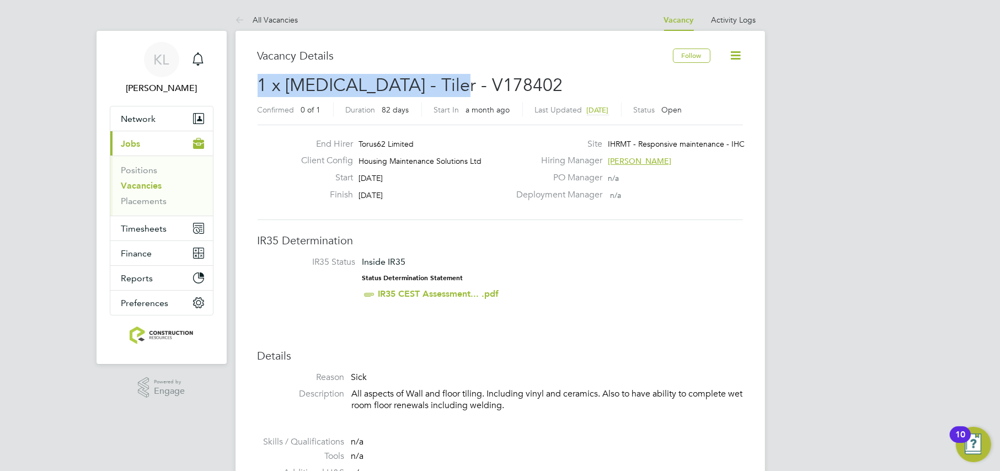
drag, startPoint x: 460, startPoint y: 81, endPoint x: 252, endPoint y: 89, distance: 208.1
copy span "1 x [MEDICAL_DATA] - Tiler - V178402"
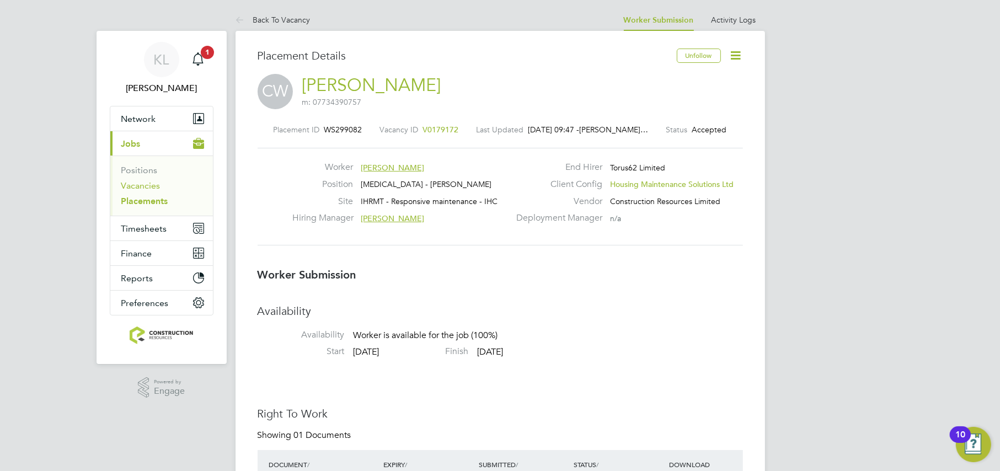
click at [137, 185] on link "Vacancies" at bounding box center [140, 185] width 39 height 10
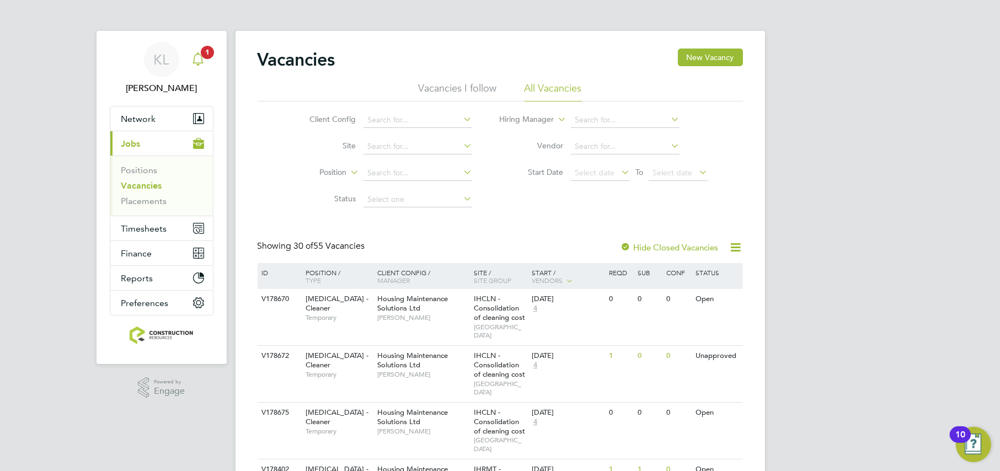
click at [203, 51] on span "1" at bounding box center [207, 52] width 13 height 13
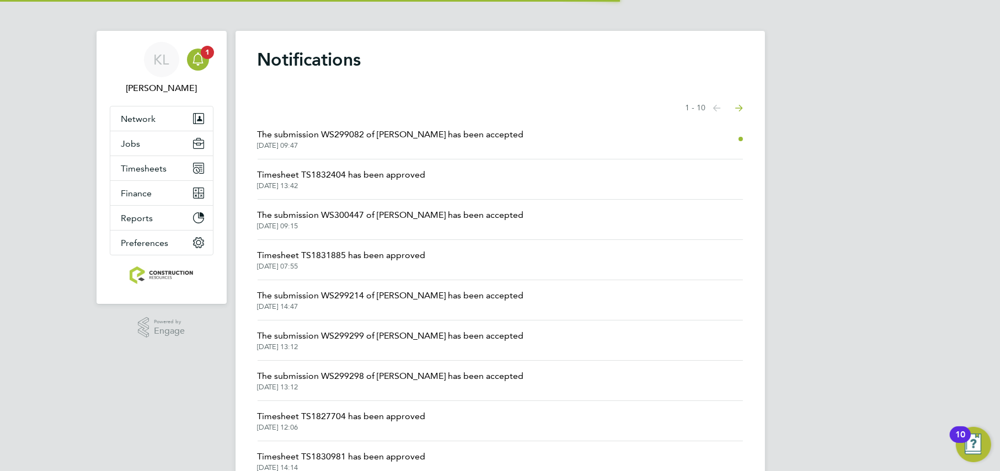
click at [402, 137] on span "The submission WS299082 of Chloe Williams has been accepted" at bounding box center [391, 134] width 266 height 13
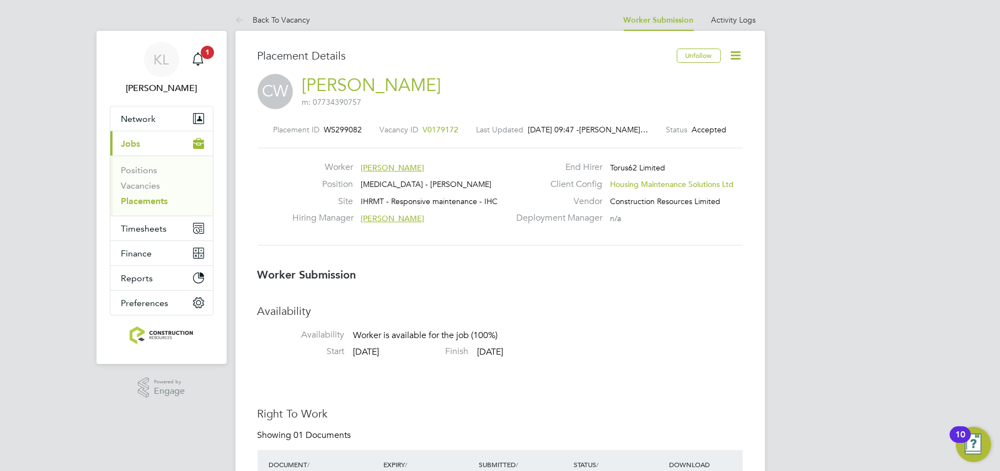
click at [734, 56] on icon at bounding box center [736, 56] width 14 height 14
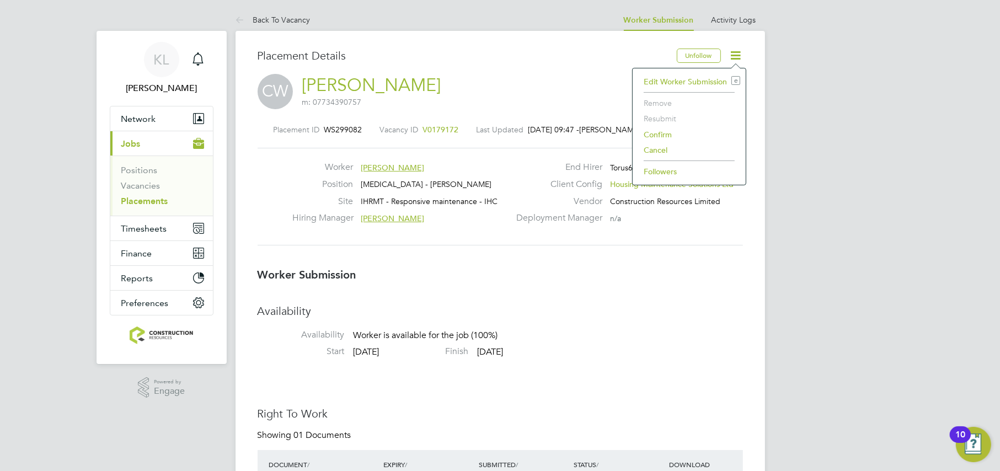
click at [648, 130] on li "Confirm" at bounding box center [689, 134] width 102 height 15
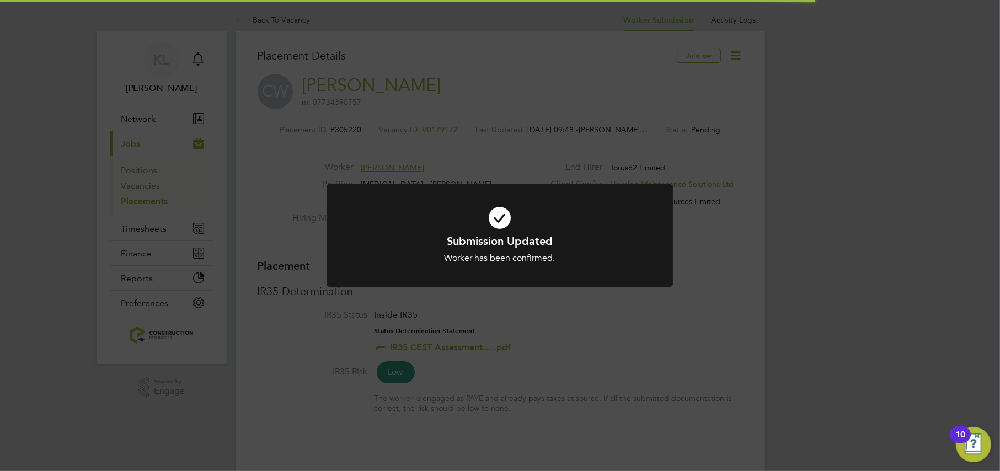
click at [665, 129] on div "Submission Updated Worker has been confirmed. Cancel Okay" at bounding box center [500, 235] width 1000 height 471
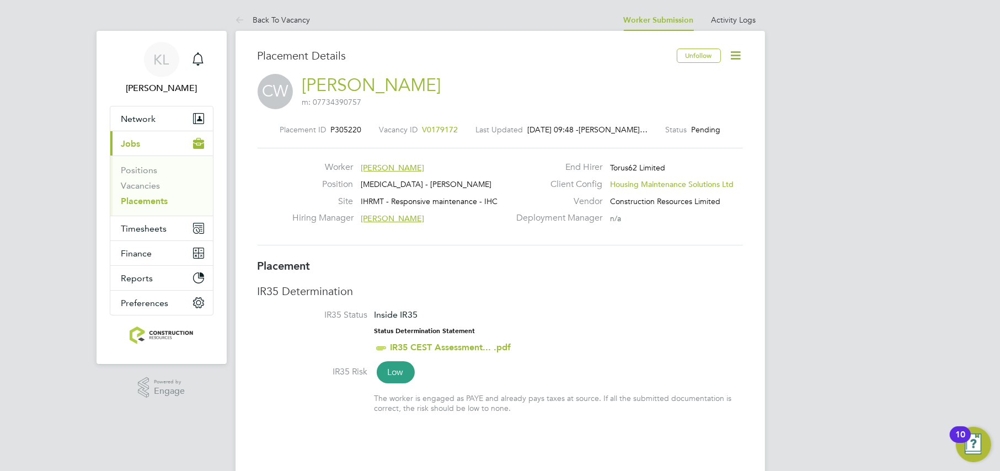
click at [730, 55] on icon at bounding box center [736, 56] width 14 height 14
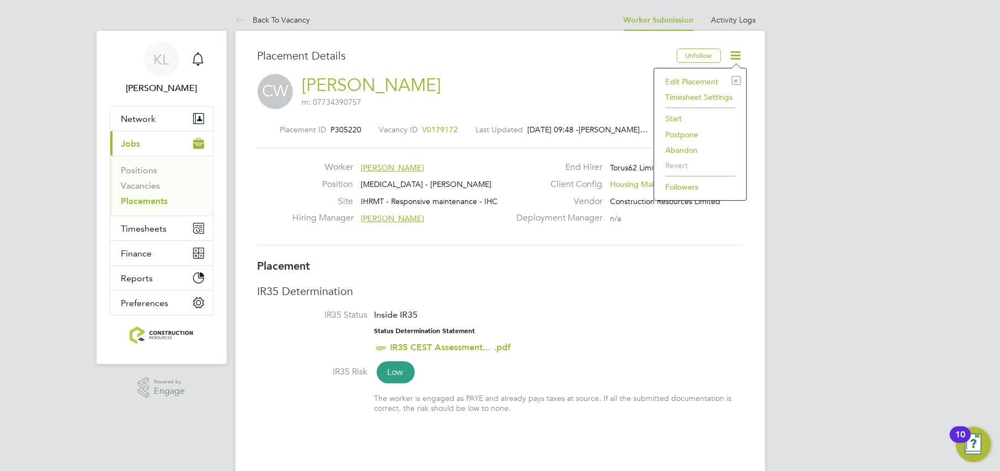
click at [680, 117] on li "Start" at bounding box center [699, 118] width 81 height 15
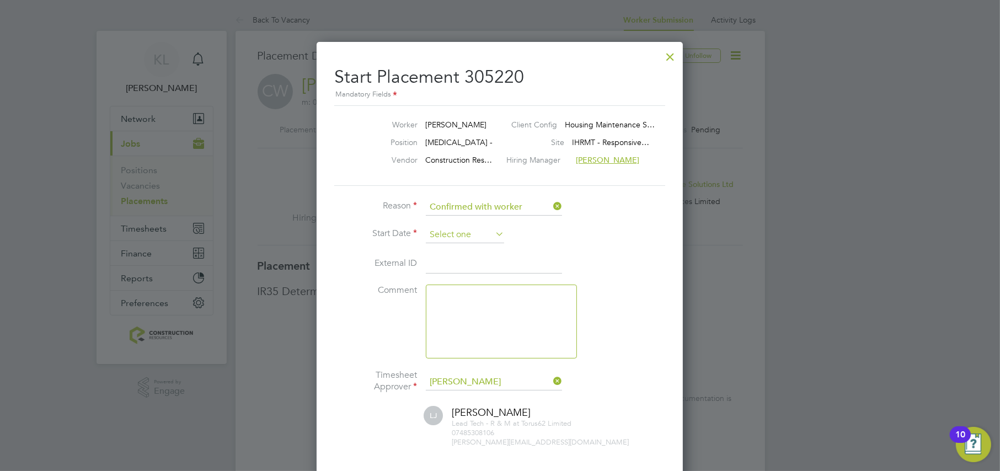
click at [459, 230] on input at bounding box center [465, 235] width 78 height 17
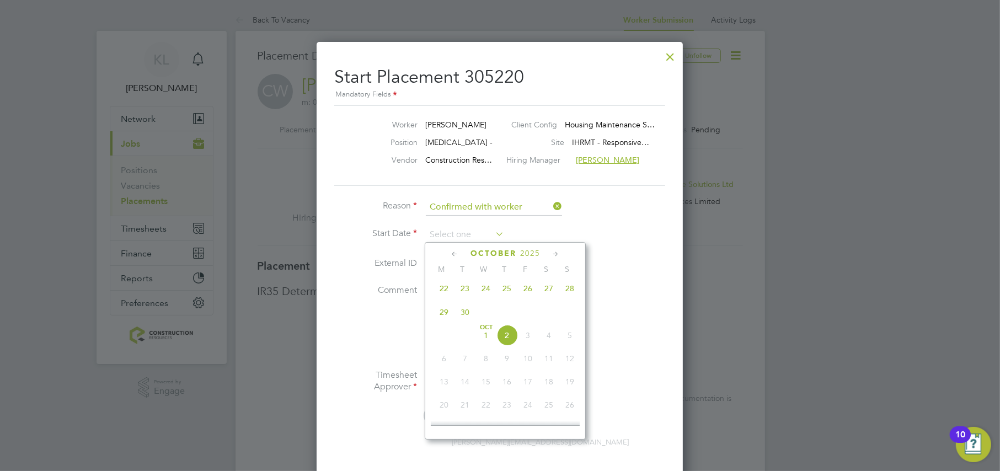
click at [480, 342] on span "Oct 1" at bounding box center [485, 335] width 21 height 21
type input "01 Oct 2025"
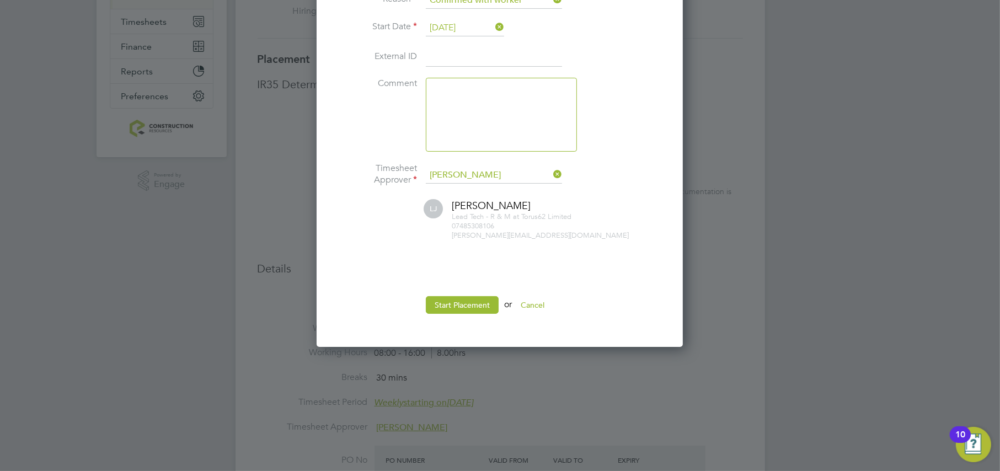
click at [465, 286] on ul "Reason Confirmed with worker Start Date 01 Oct 2025 External ID Comment Timeshe…" at bounding box center [499, 158] width 331 height 332
click at [466, 291] on ul "Reason Confirmed with worker Start Date 01 Oct 2025 External ID Comment Timeshe…" at bounding box center [499, 158] width 331 height 332
click at [437, 298] on button "Start Placement" at bounding box center [462, 305] width 73 height 18
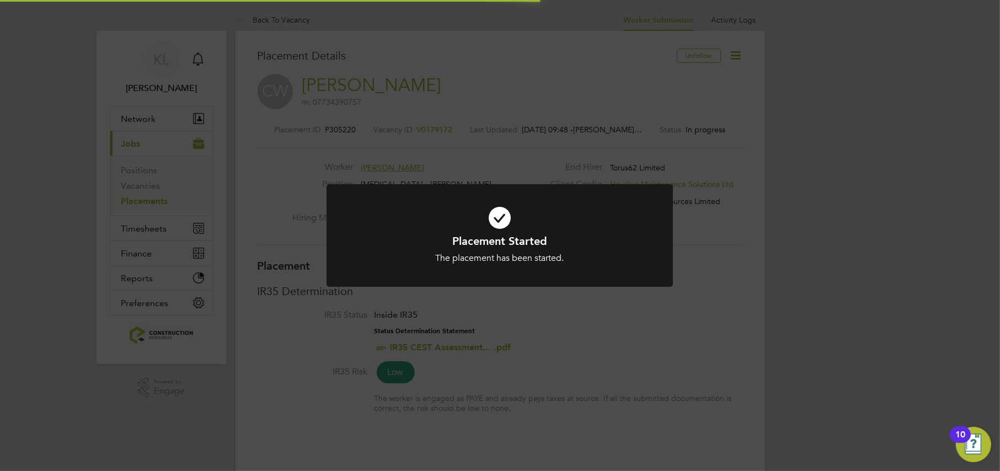
drag, startPoint x: 249, startPoint y: 135, endPoint x: 243, endPoint y: 94, distance: 41.2
click at [249, 135] on div "Placement Started The placement has been started. Cancel Okay" at bounding box center [500, 235] width 1000 height 471
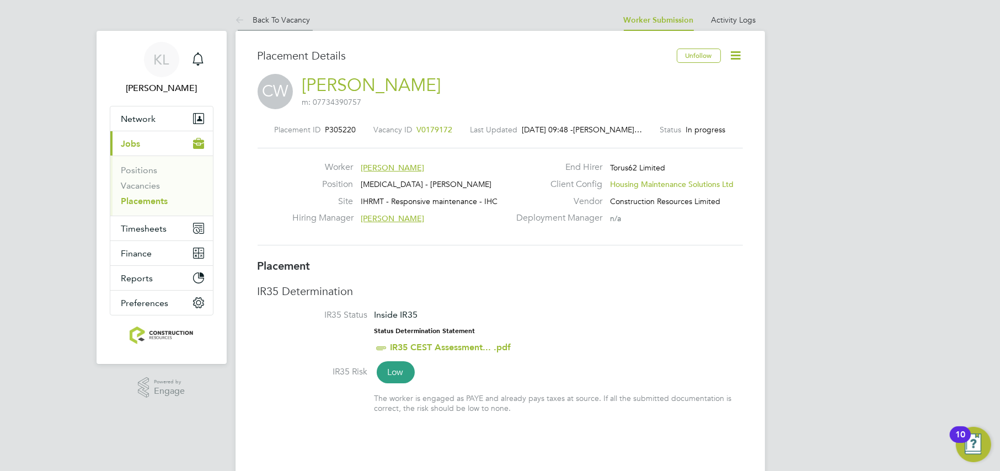
click at [255, 15] on link "Back To Vacancy" at bounding box center [272, 20] width 75 height 10
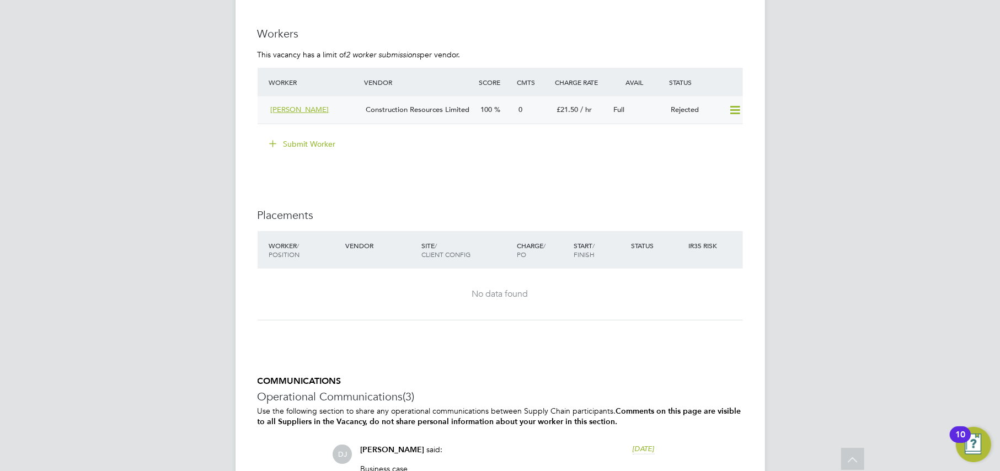
click at [736, 108] on icon at bounding box center [735, 110] width 14 height 9
click at [698, 134] on li "Resubmit" at bounding box center [716, 133] width 47 height 15
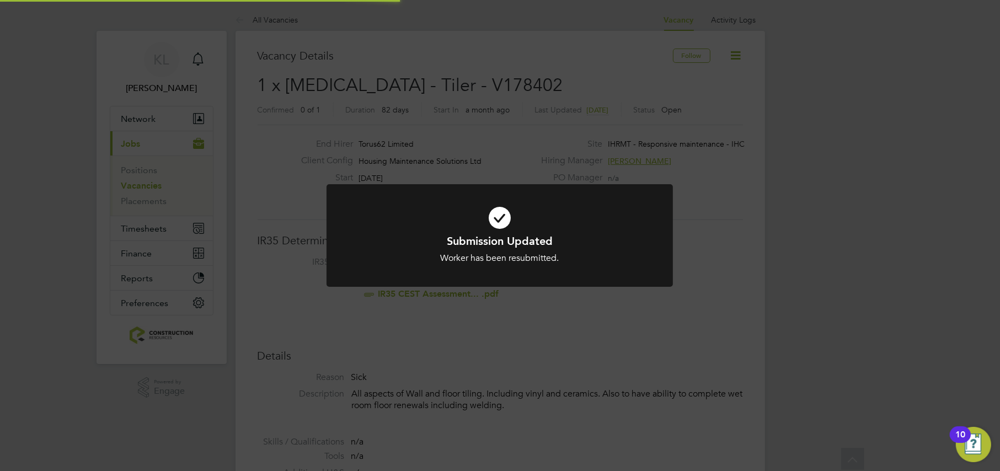
scroll to position [32, 77]
click at [460, 344] on div "Submission Updated Worker has been resubmitted. Cancel Okay" at bounding box center [500, 235] width 1000 height 471
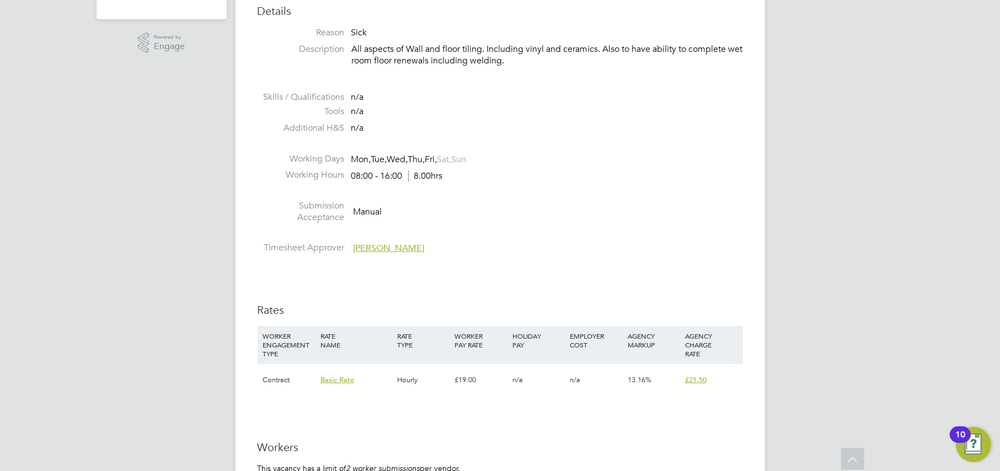
scroll to position [482, 0]
